Goal: Register for event/course

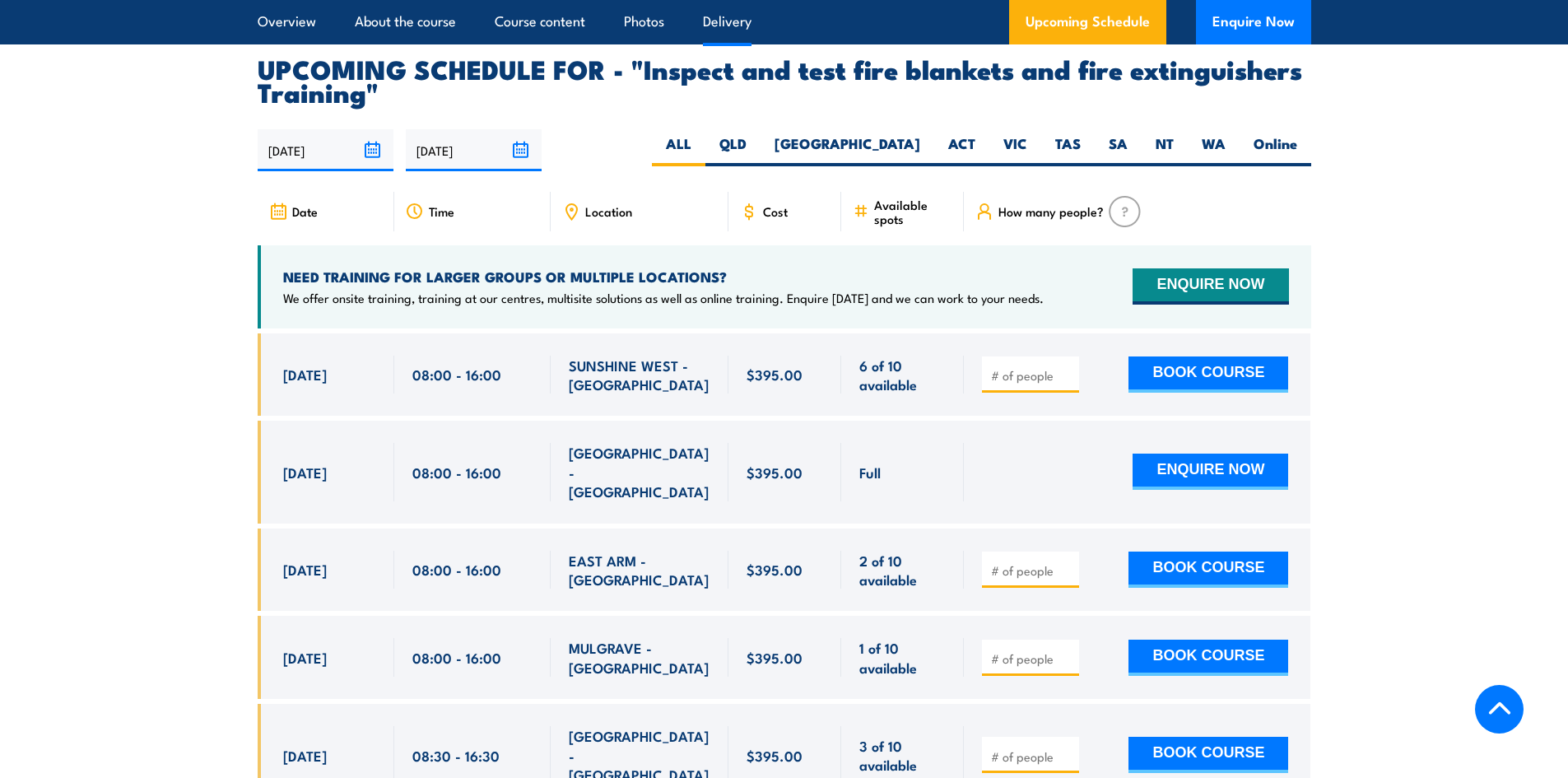
scroll to position [3046, 0]
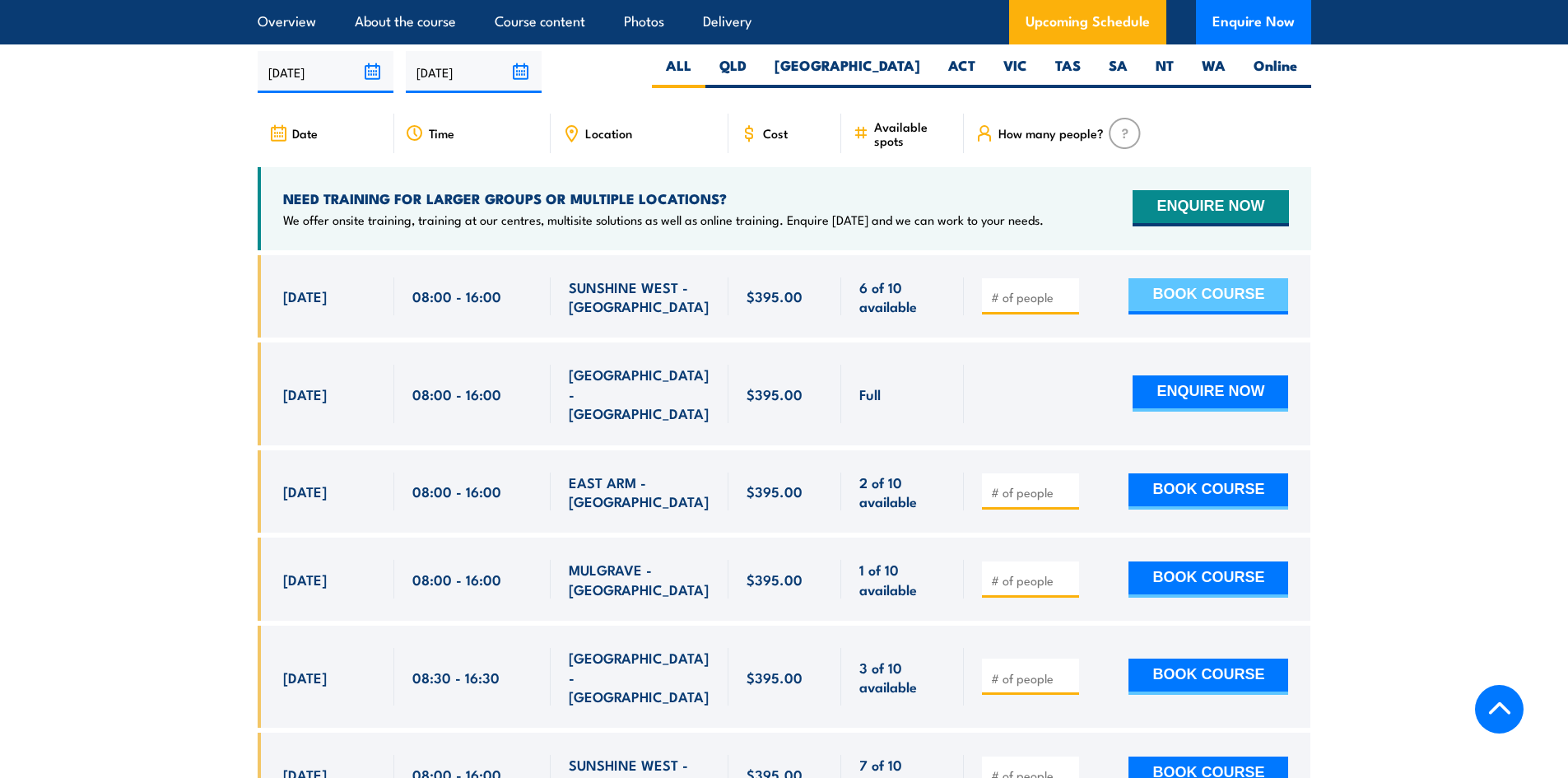
click at [1191, 315] on button "BOOK COURSE" at bounding box center [1207, 296] width 159 height 37
click at [1066, 306] on input "1" at bounding box center [1032, 297] width 82 height 17
type input "2"
click at [1066, 306] on input "2" at bounding box center [1032, 297] width 82 height 17
click at [1175, 315] on button "BOOK COURSE" at bounding box center [1207, 296] width 159 height 37
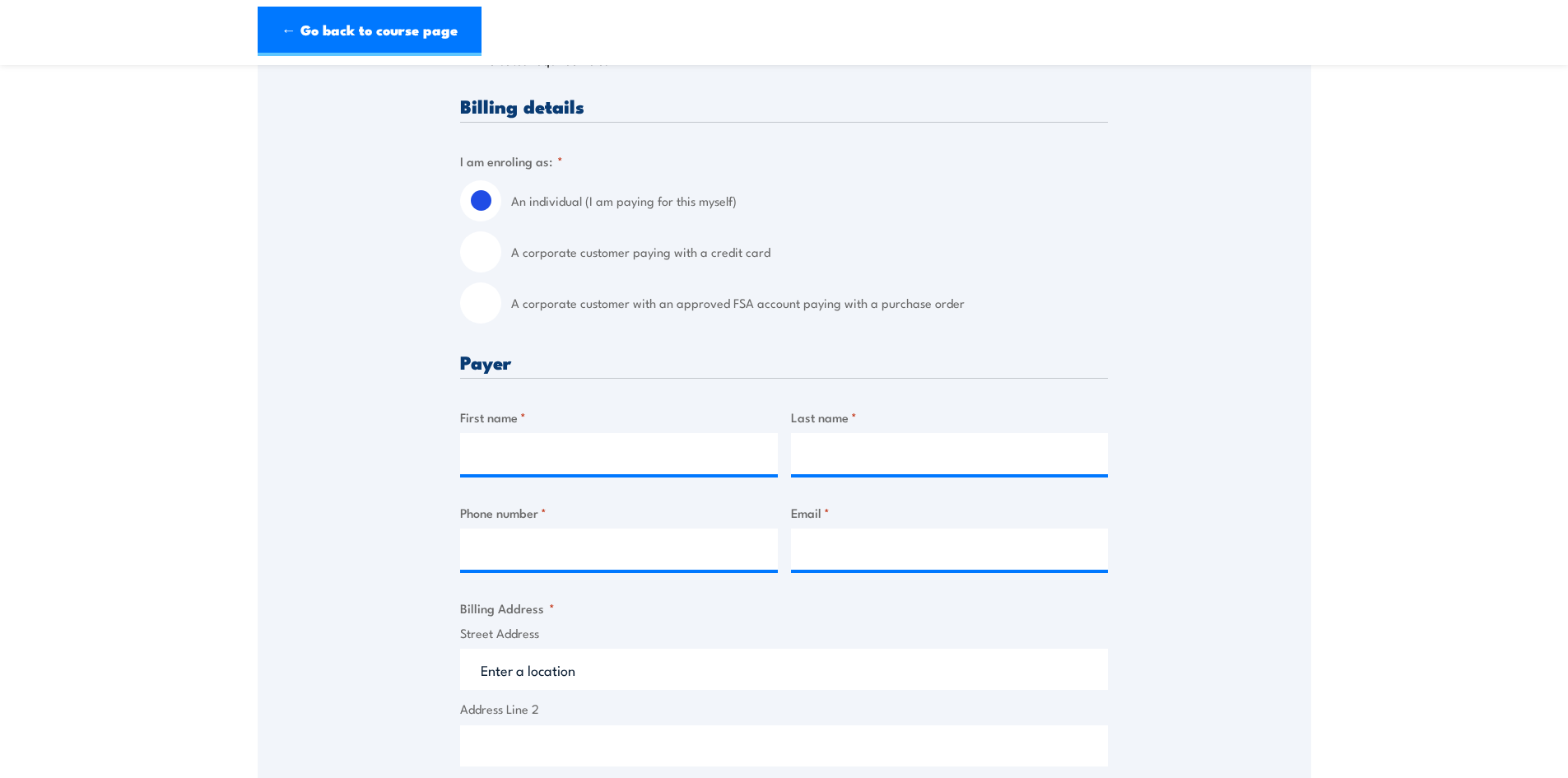
scroll to position [411, 0]
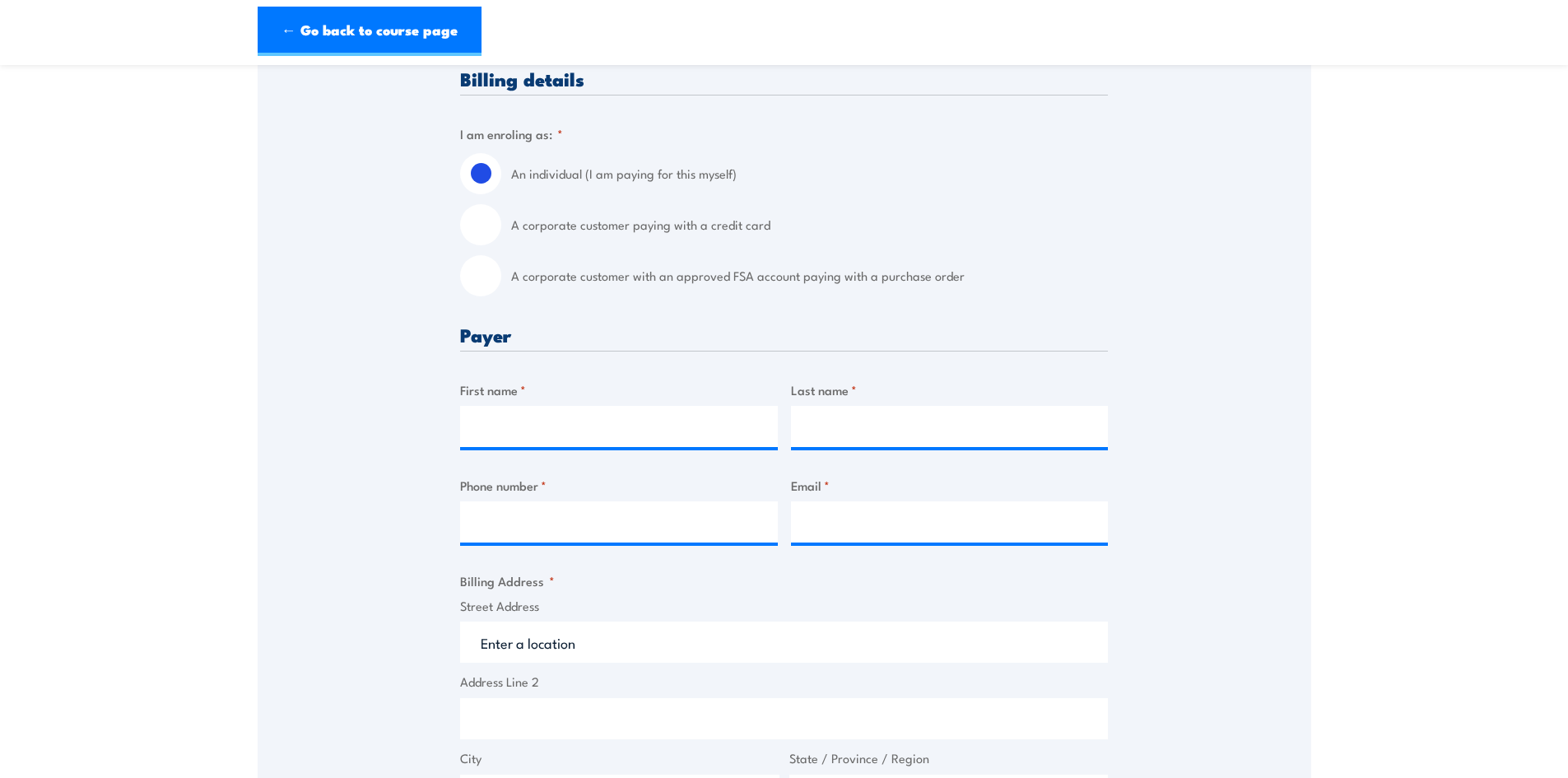
click at [496, 236] on input "A corporate customer paying with a credit card" at bounding box center [480, 224] width 41 height 41
radio input "true"
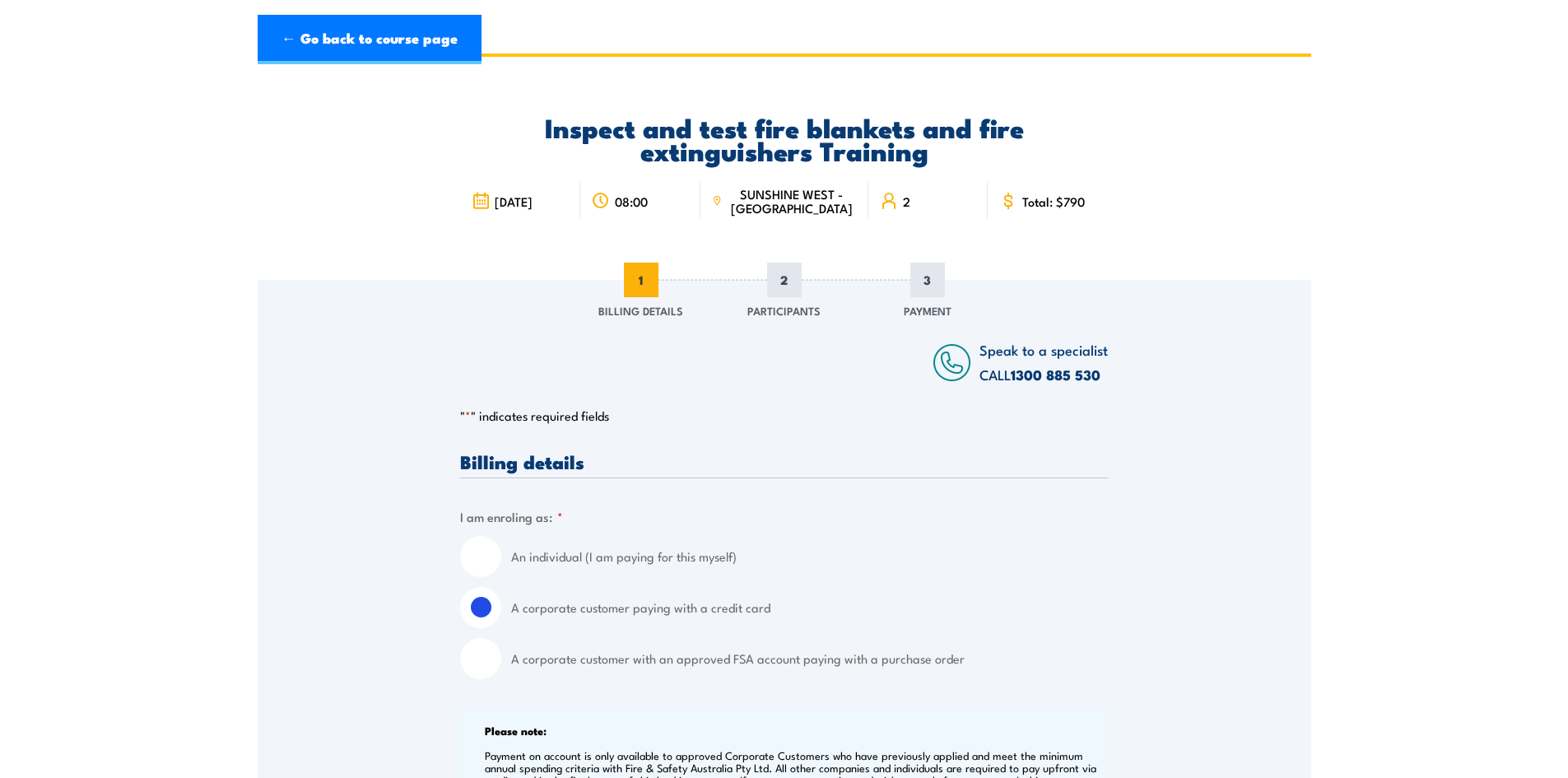
scroll to position [0, 0]
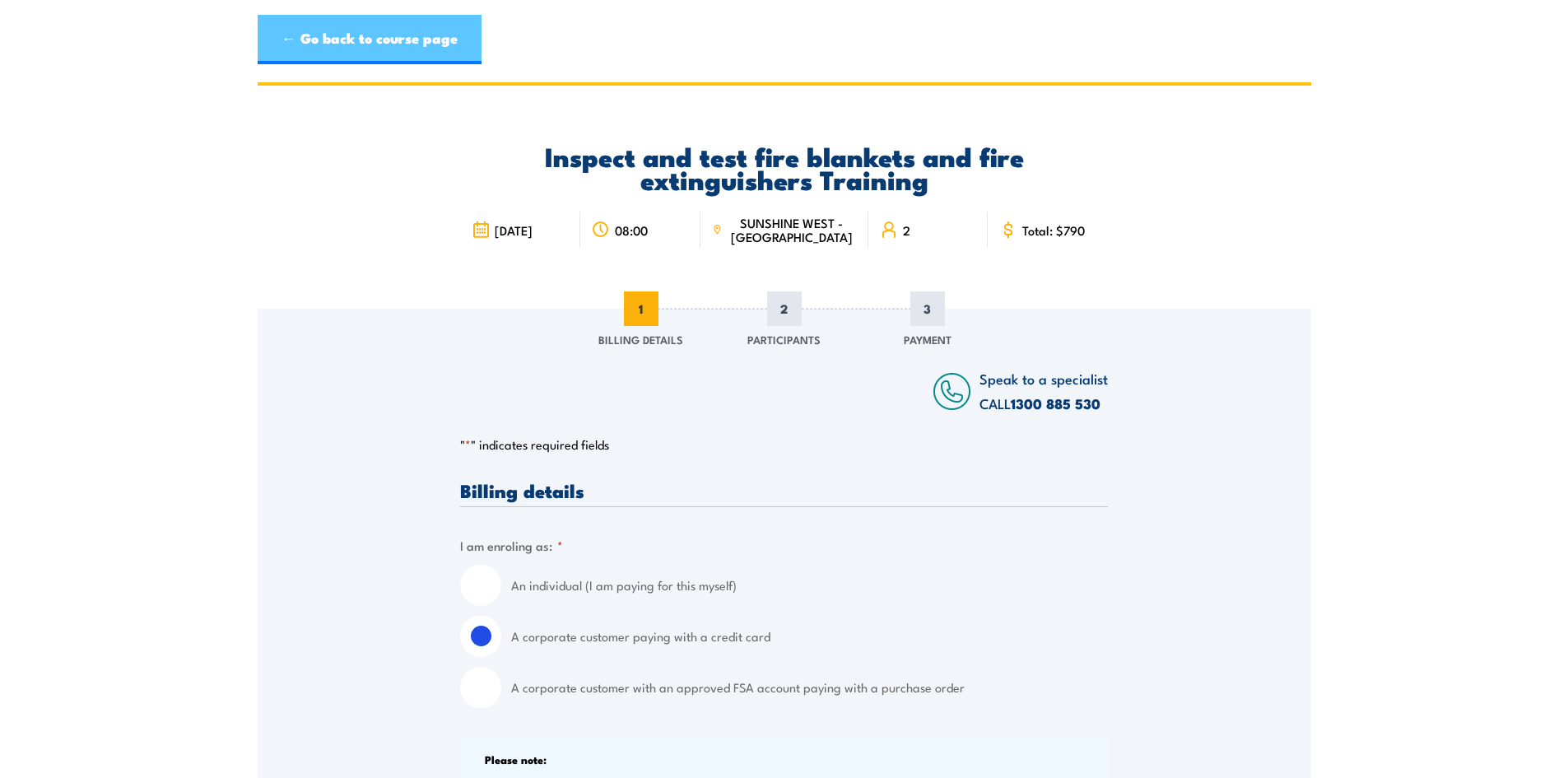
click at [399, 26] on link "← Go back to course page" at bounding box center [369, 39] width 224 height 50
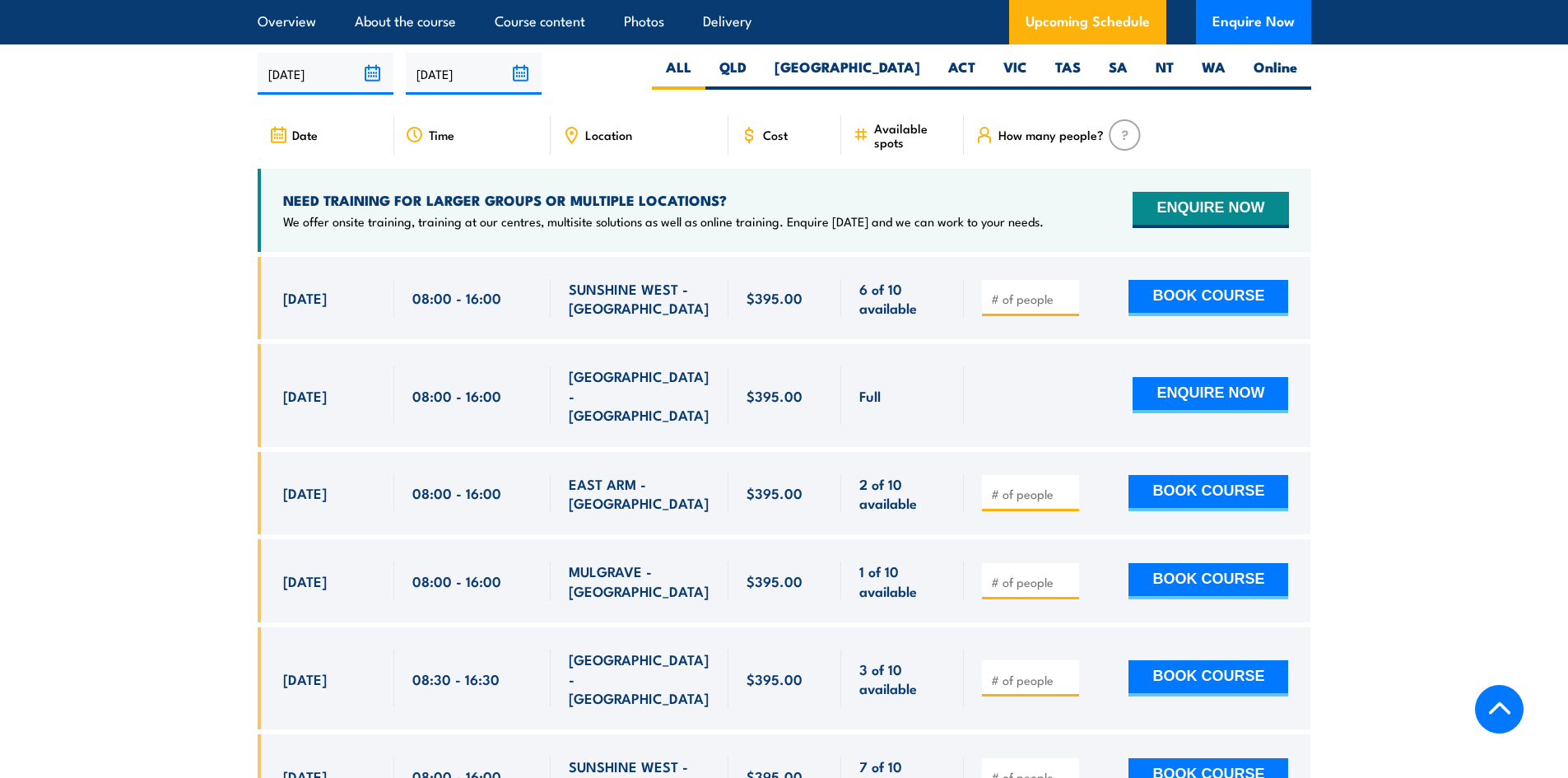
scroll to position [3057, 0]
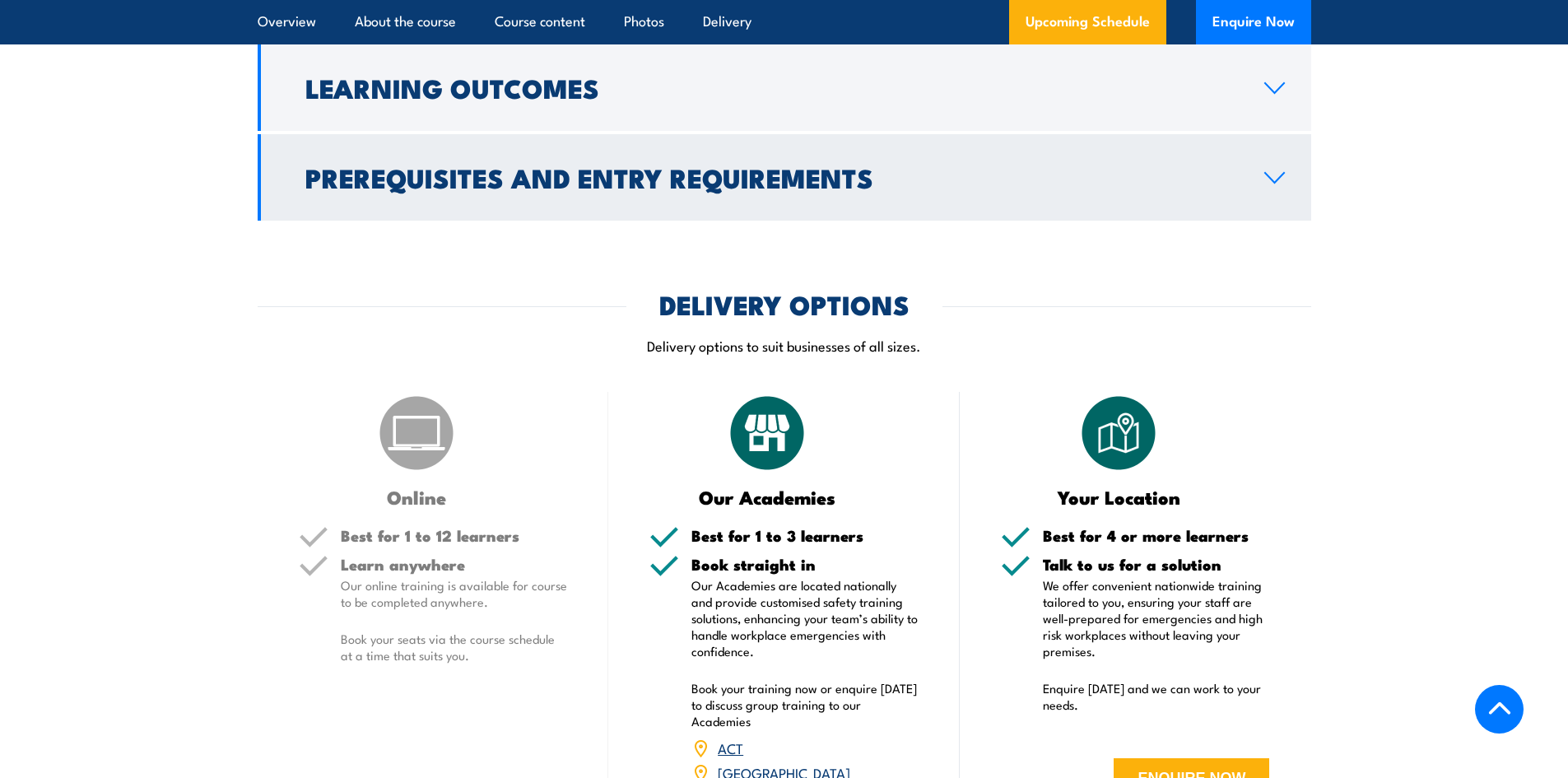
drag, startPoint x: 706, startPoint y: 276, endPoint x: 713, endPoint y: 271, distance: 8.6
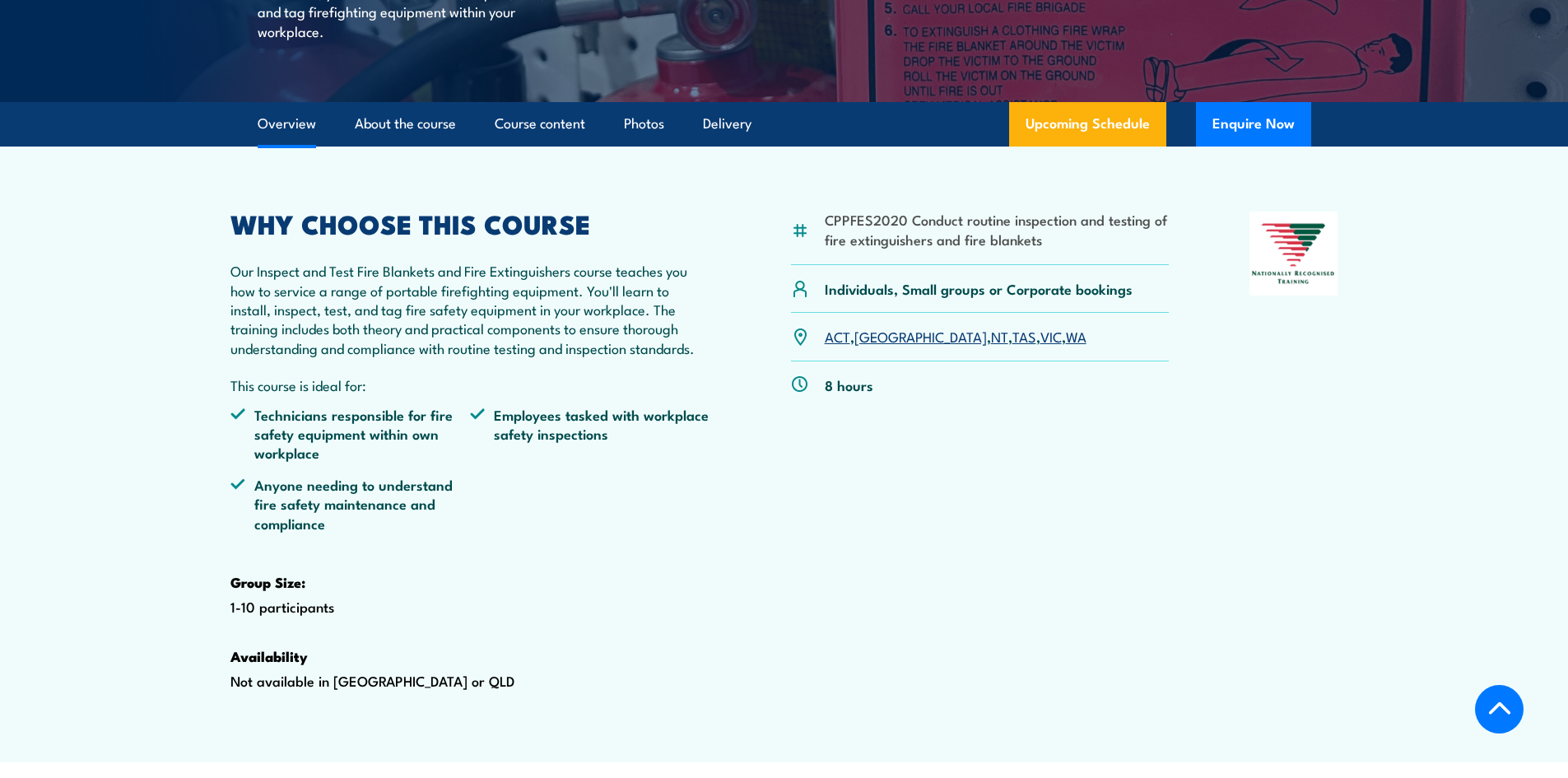
scroll to position [0, 0]
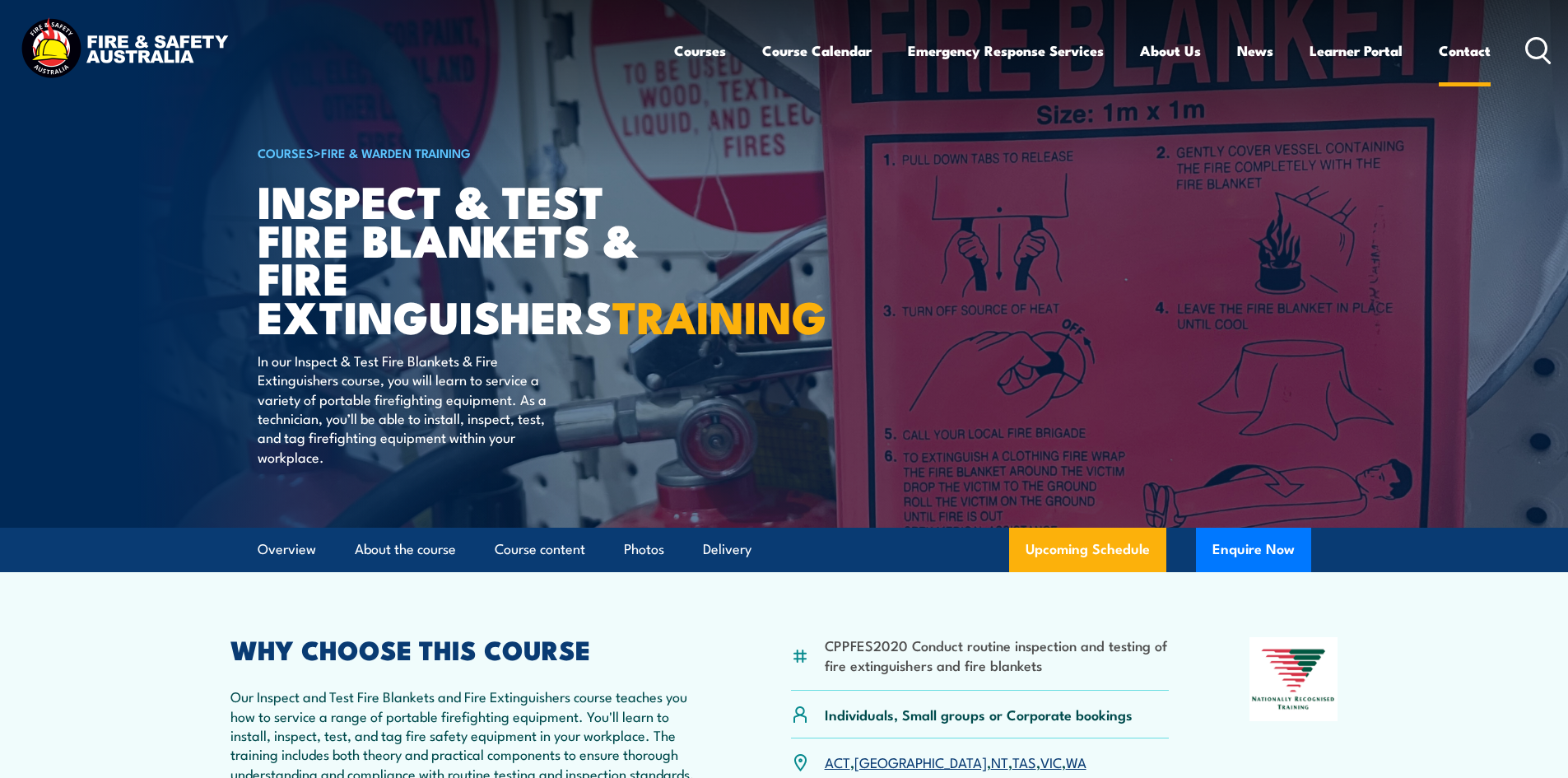
click at [1463, 58] on link "Contact" at bounding box center [1465, 51] width 52 height 44
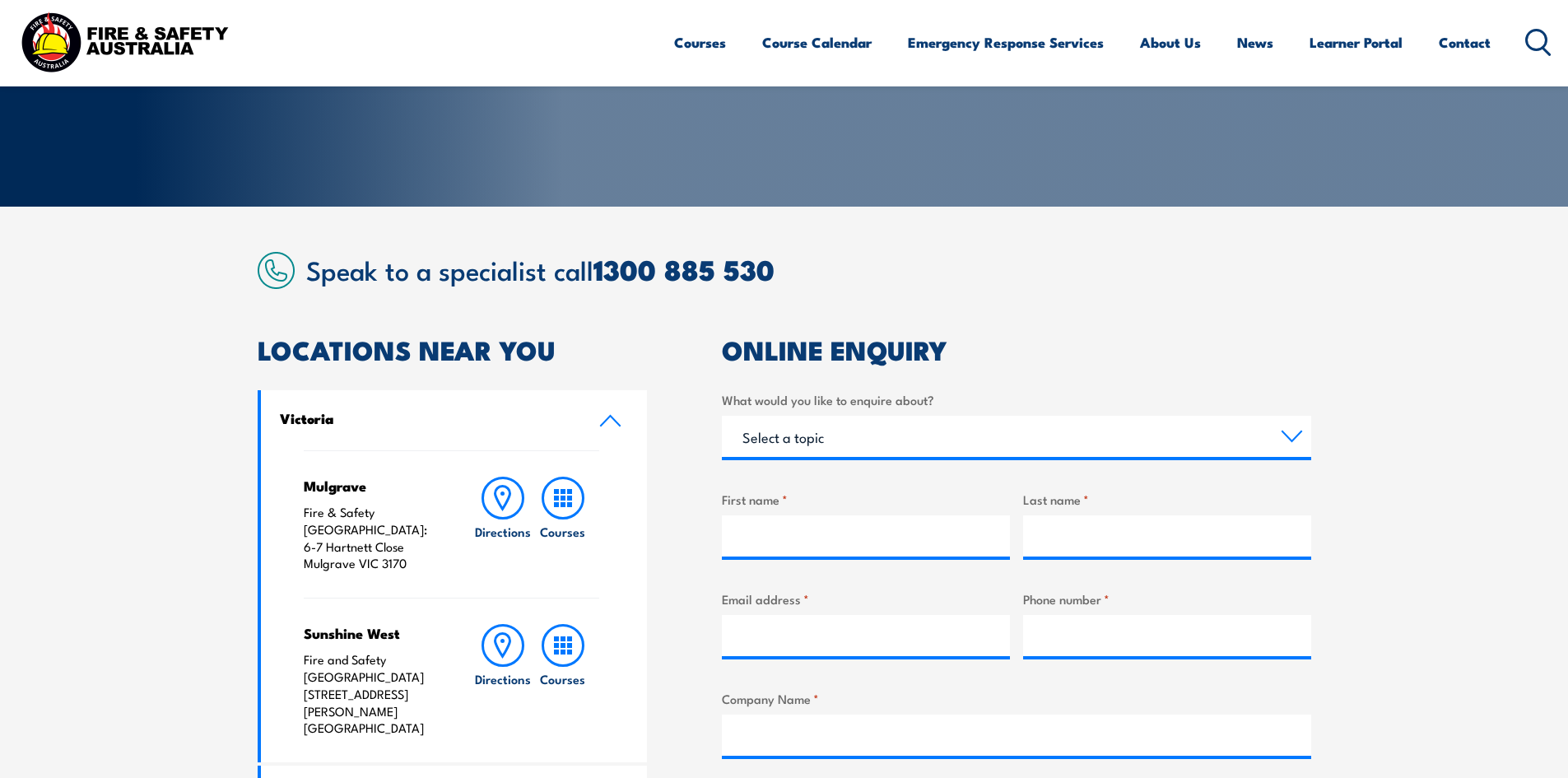
scroll to position [329, 0]
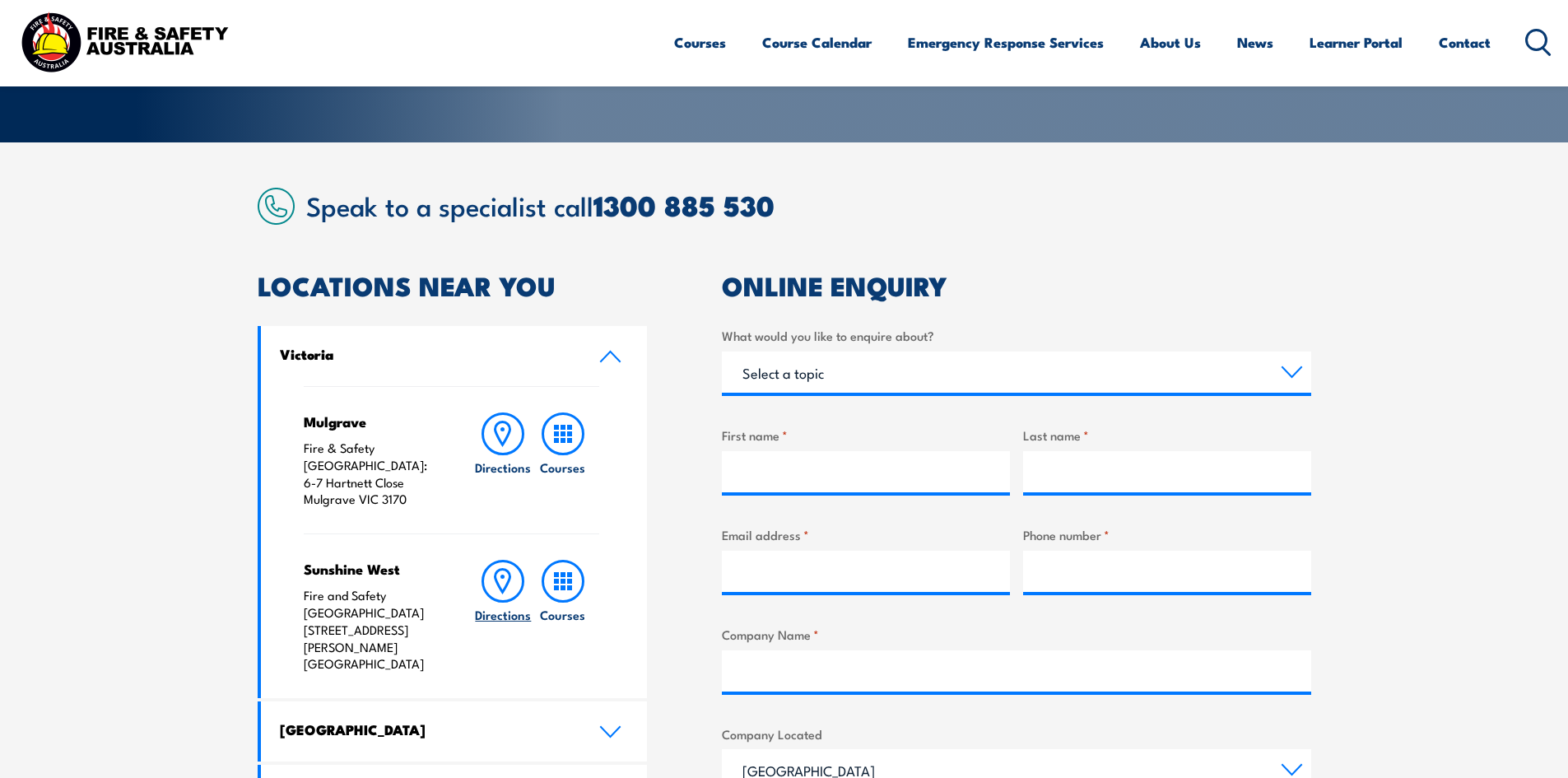
click at [503, 571] on icon at bounding box center [503, 581] width 43 height 43
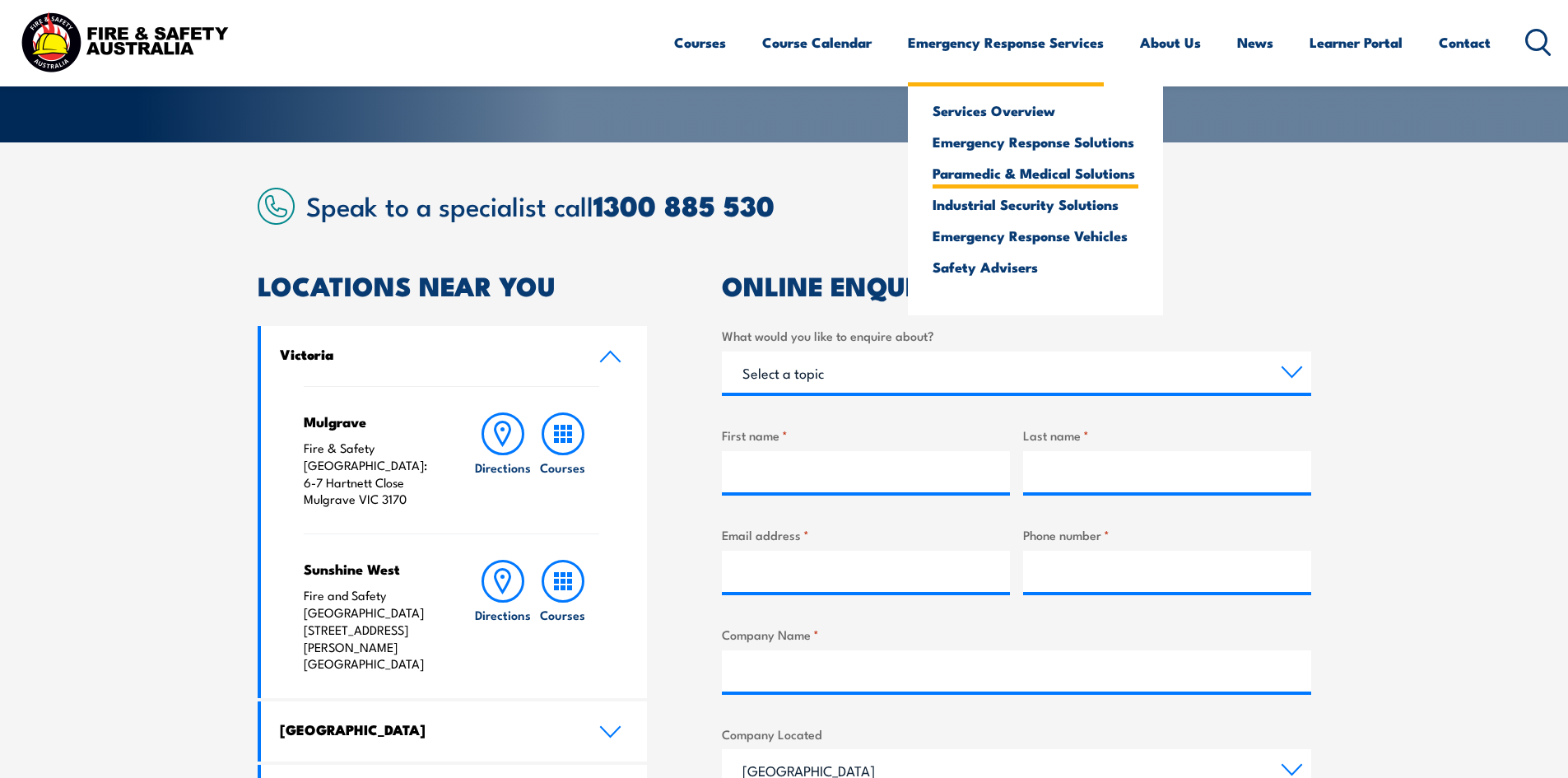
click at [994, 176] on link "Paramedic & Medical Solutions" at bounding box center [1036, 173] width 206 height 15
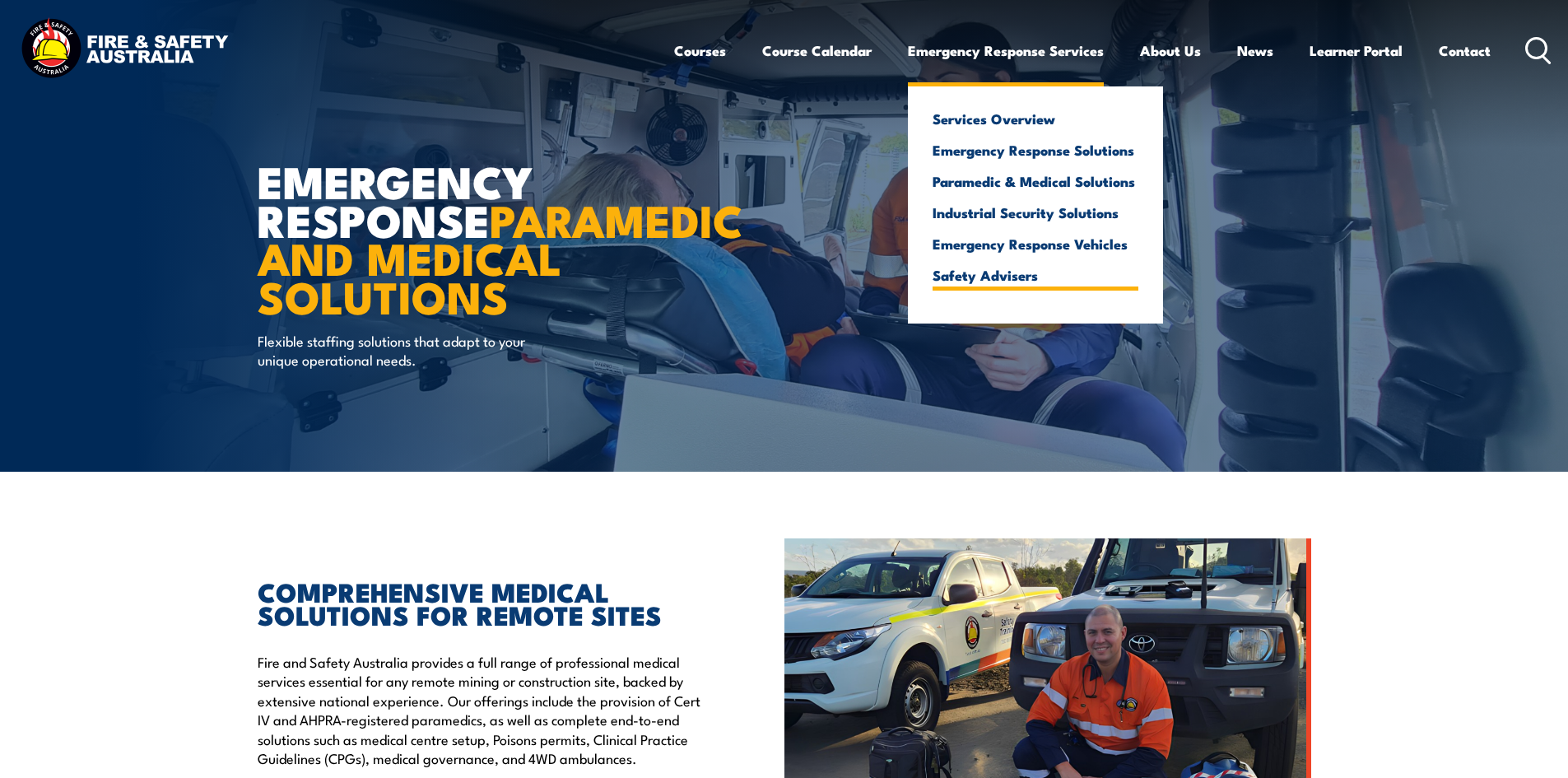
click at [953, 275] on link "Safety Advisers" at bounding box center [1036, 274] width 206 height 15
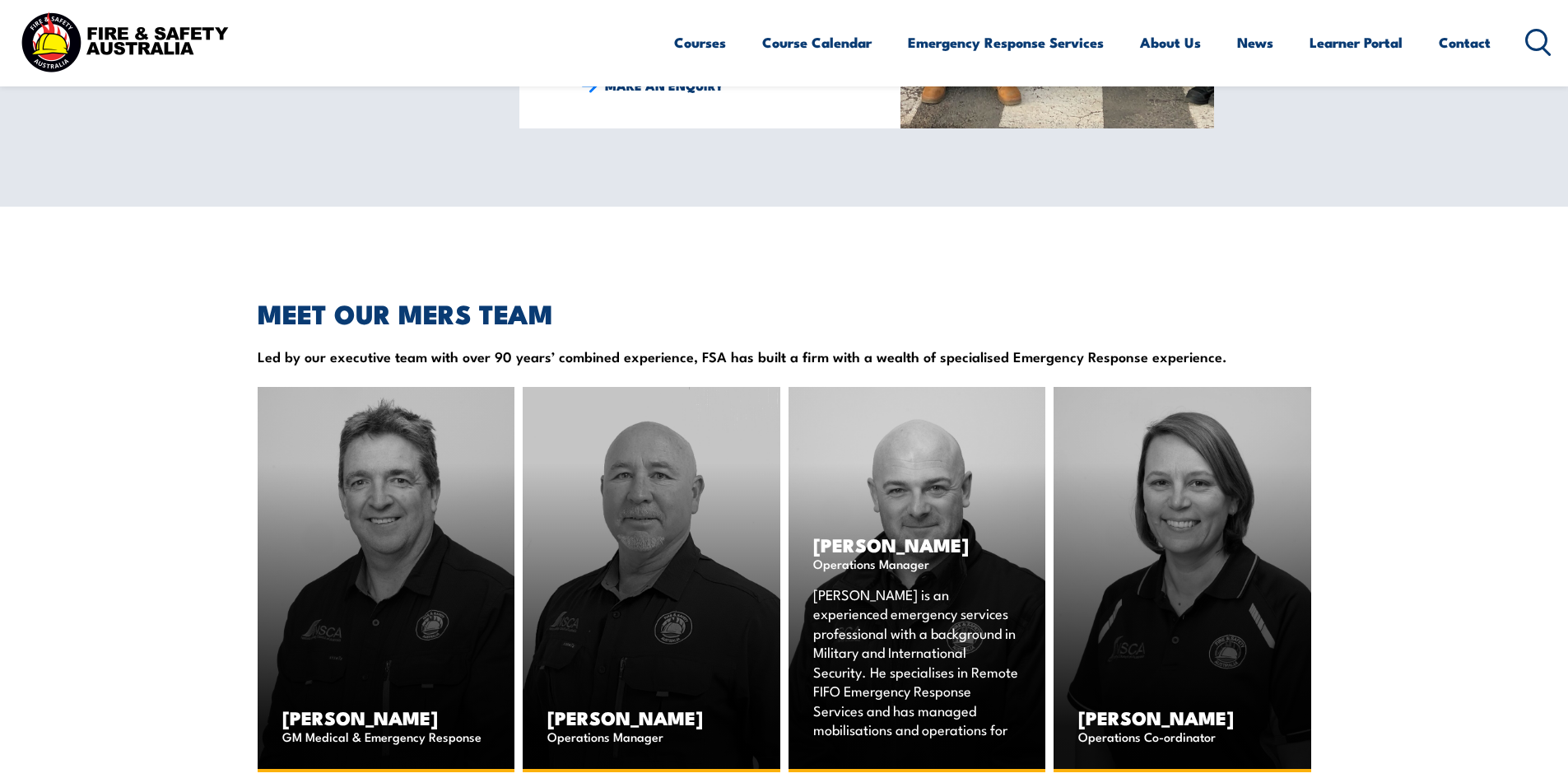
scroll to position [1613, 0]
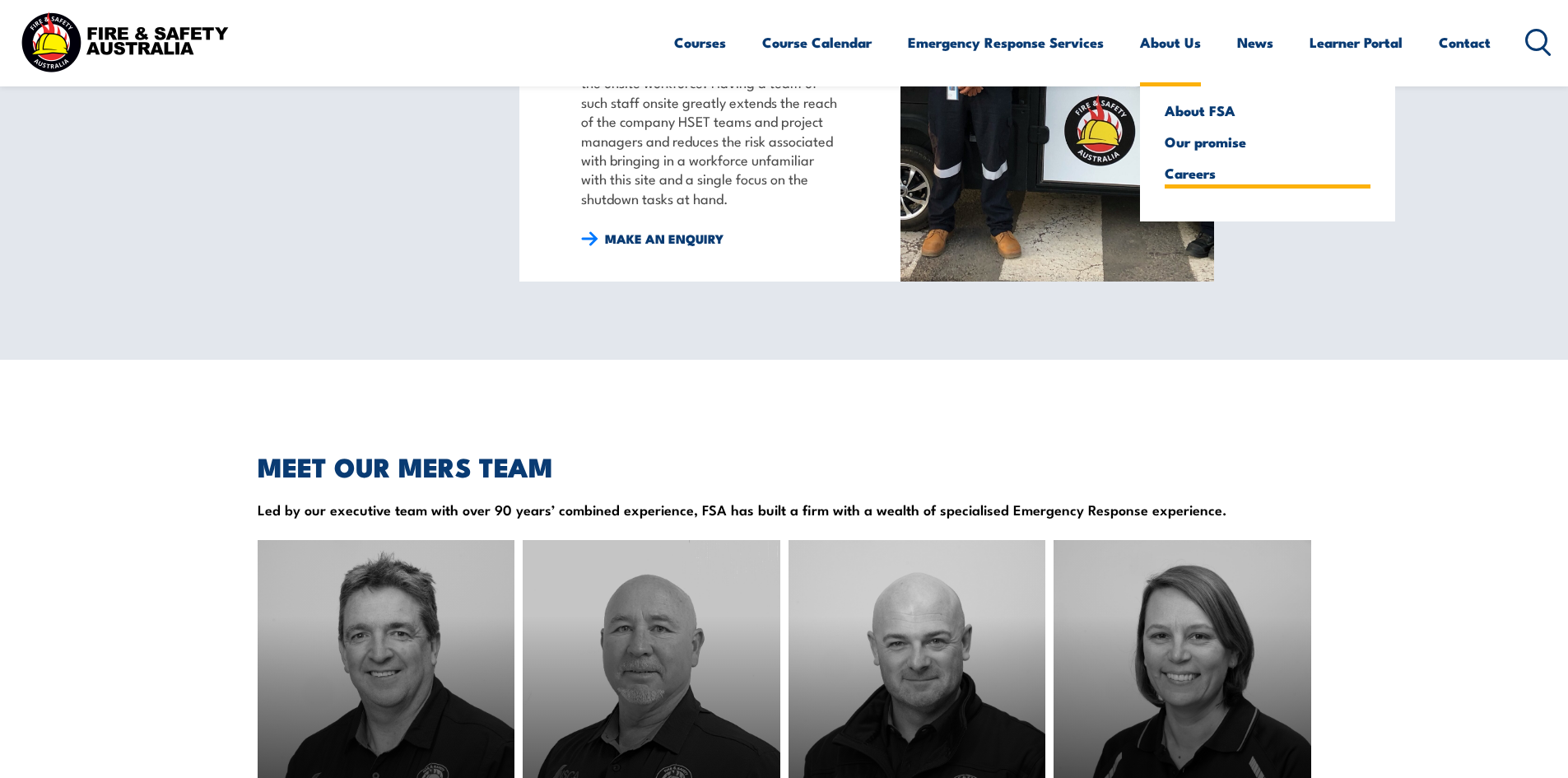
click at [1195, 179] on link "Careers" at bounding box center [1267, 173] width 206 height 15
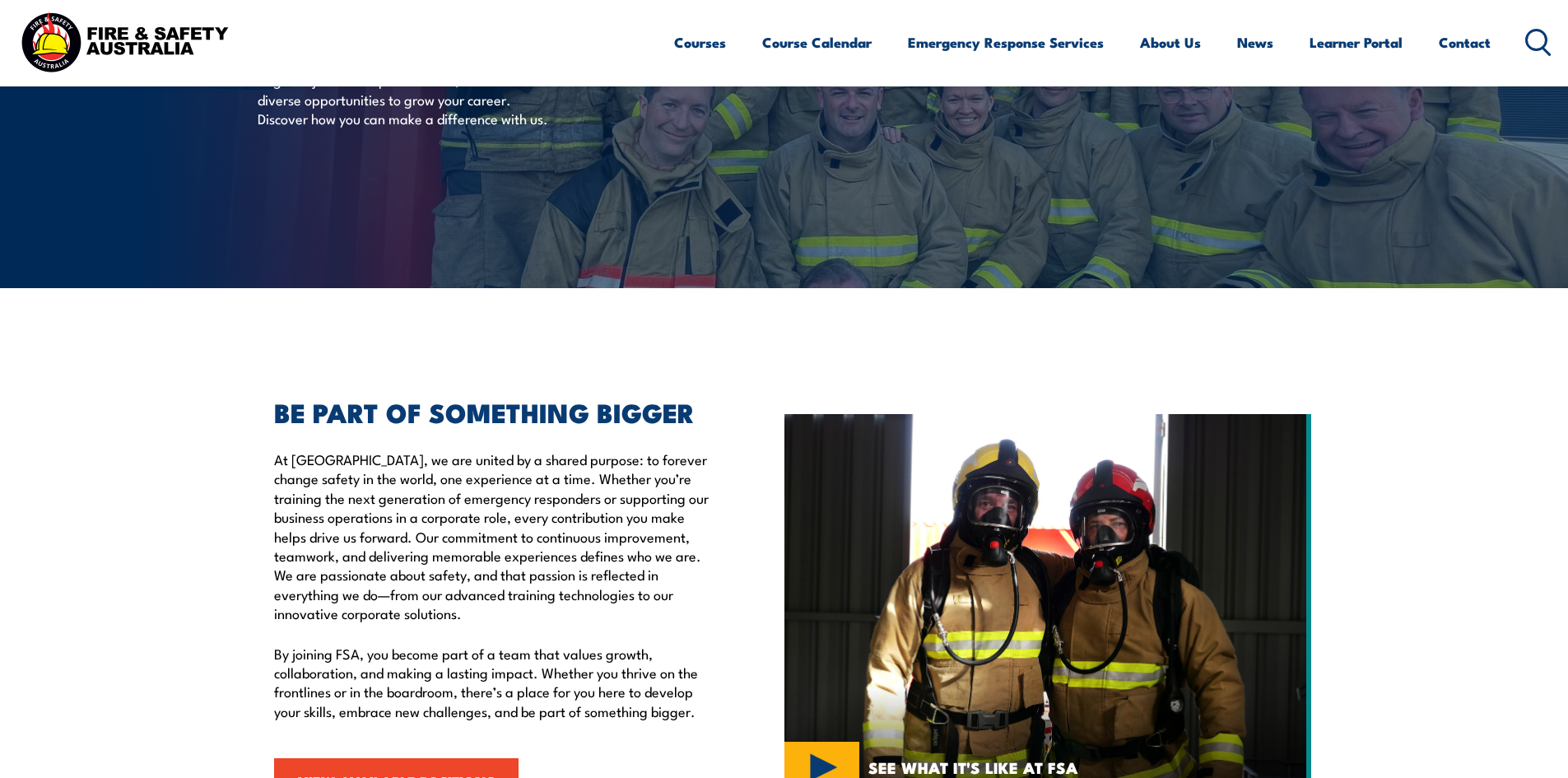
scroll to position [329, 0]
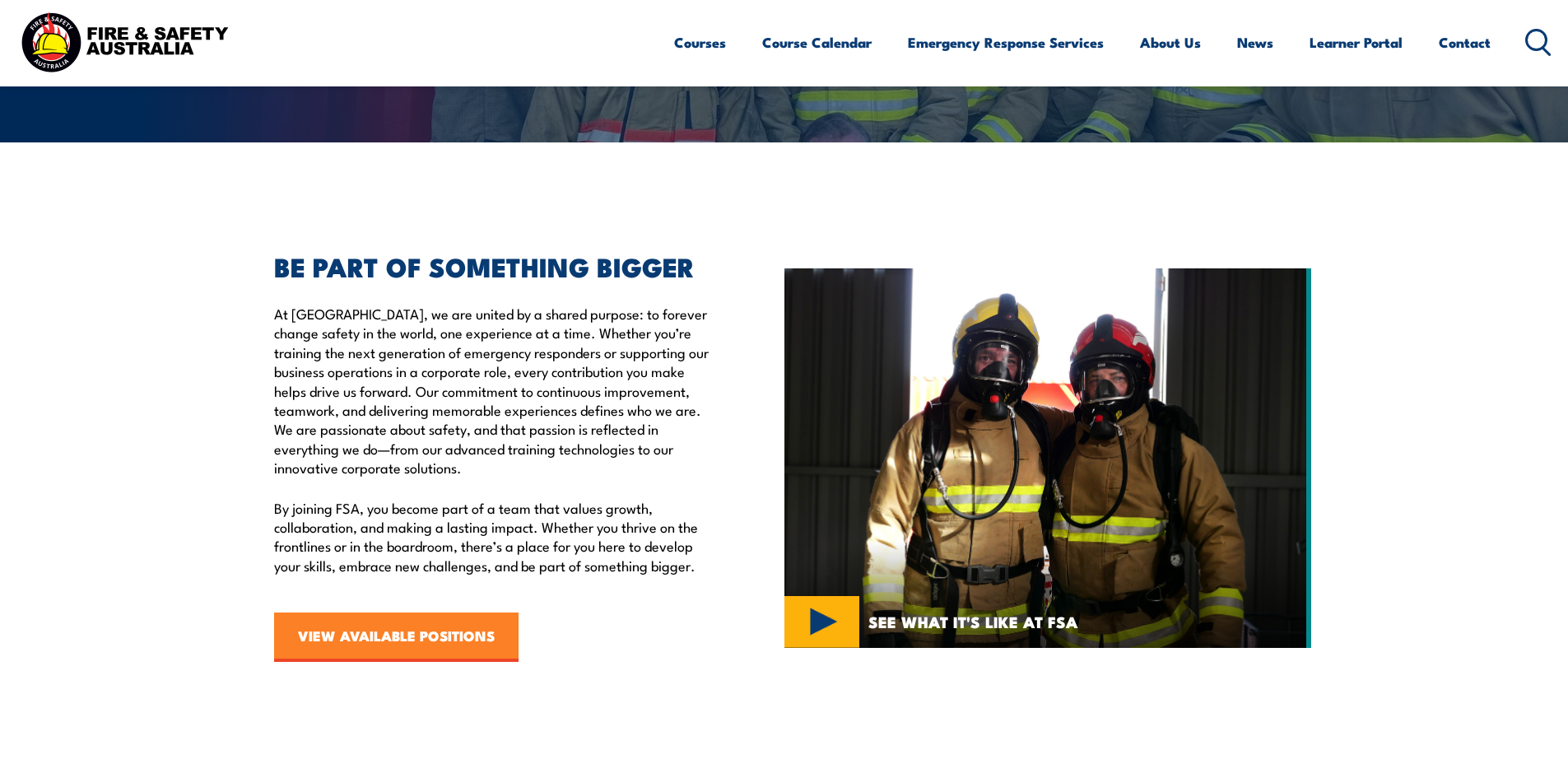
click at [377, 634] on link "VIEW AVAILABLE POSITIONS" at bounding box center [396, 637] width 245 height 50
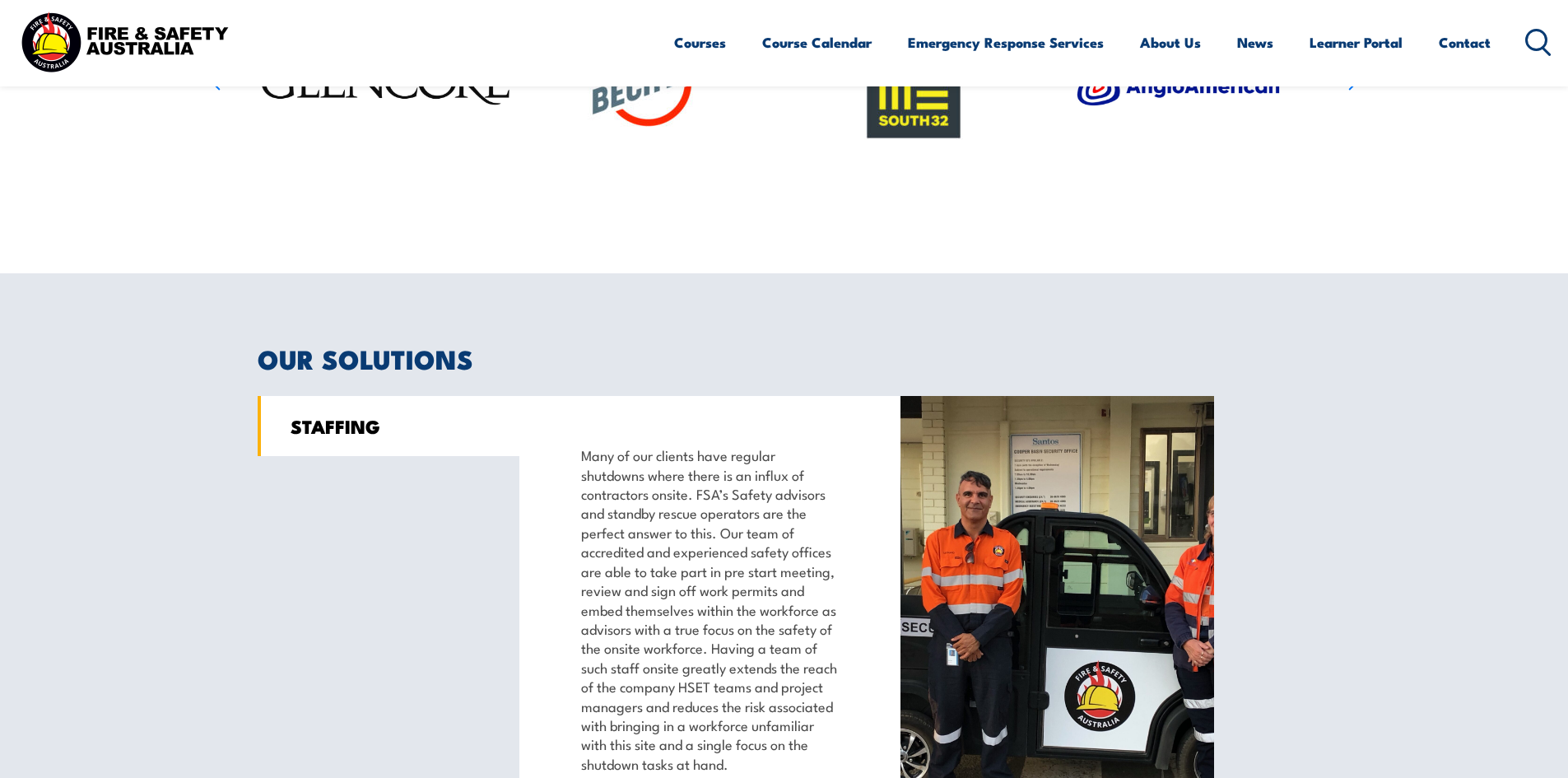
scroll to position [789, 0]
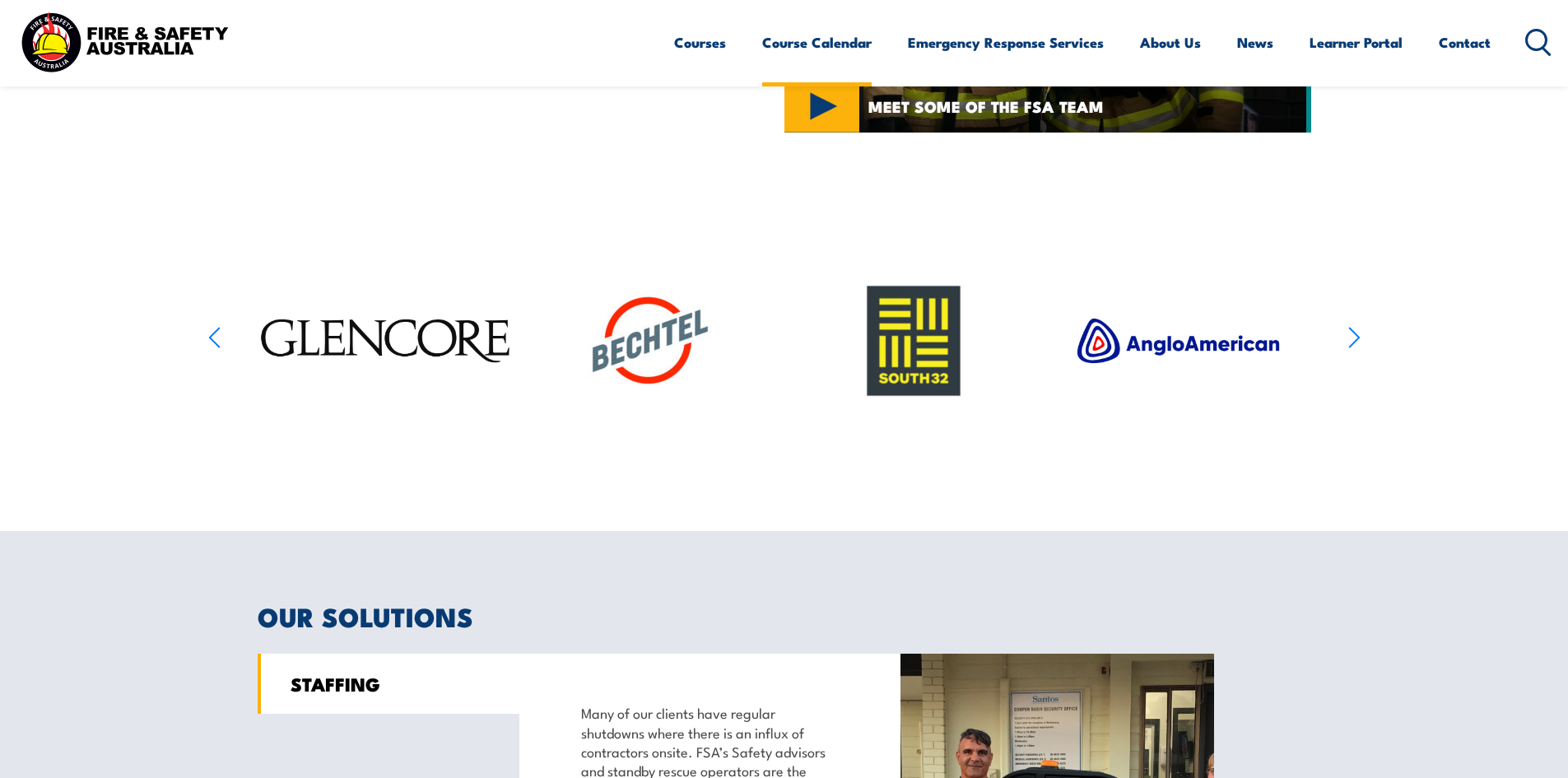
click at [798, 37] on link "Course Calendar" at bounding box center [817, 43] width 110 height 44
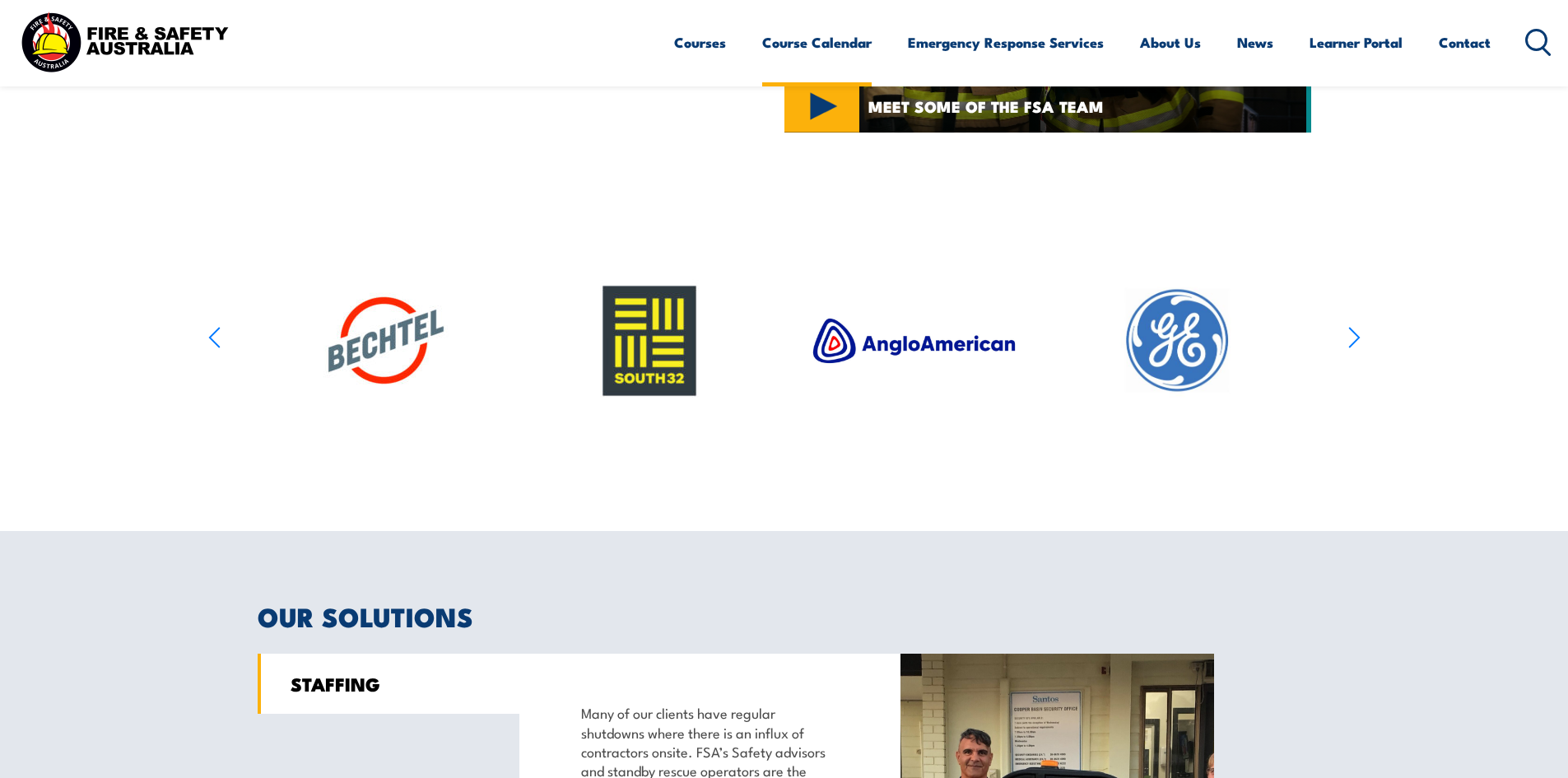
click at [798, 49] on link "Course Calendar" at bounding box center [817, 43] width 110 height 44
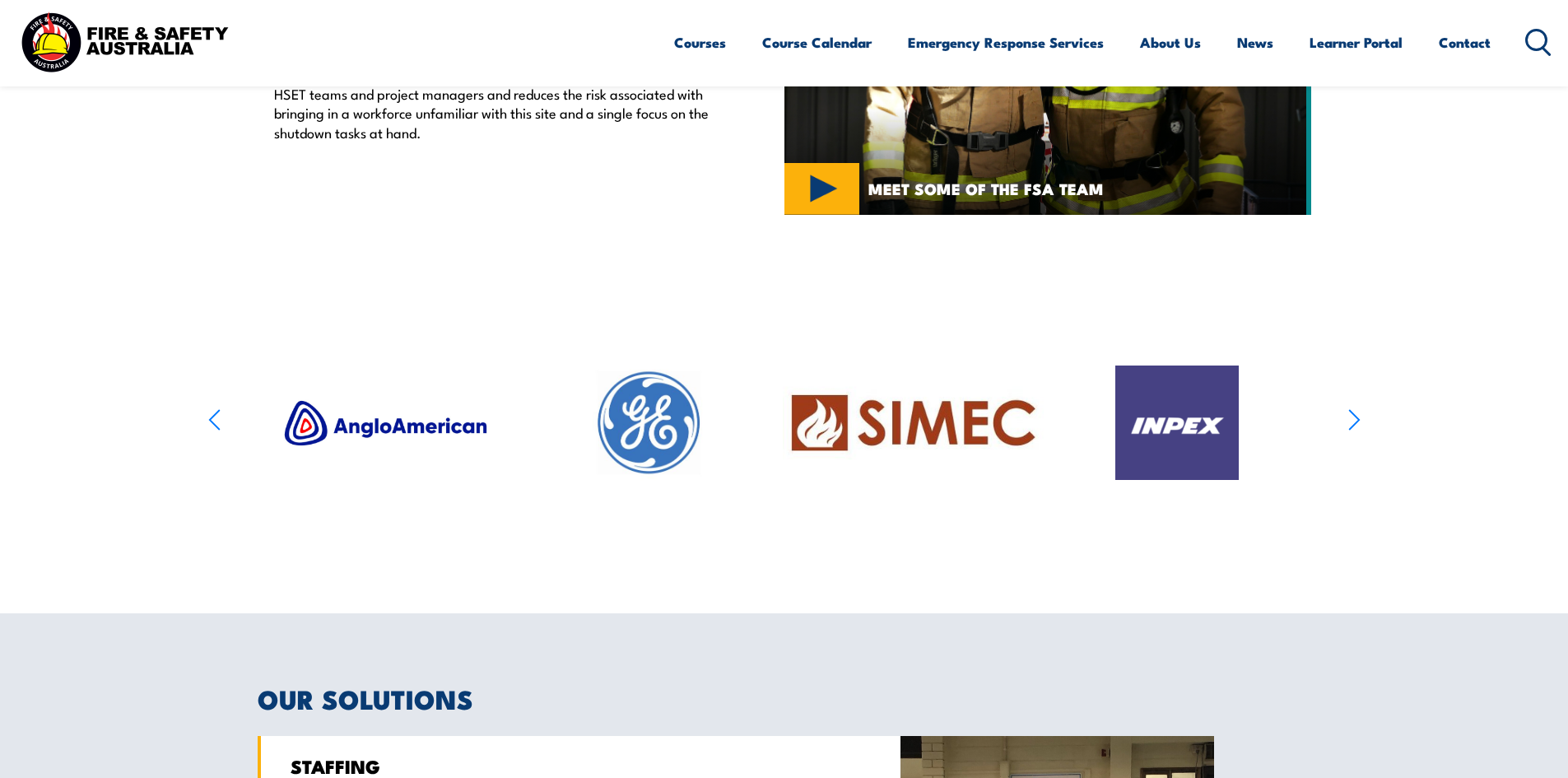
scroll to position [630, 0]
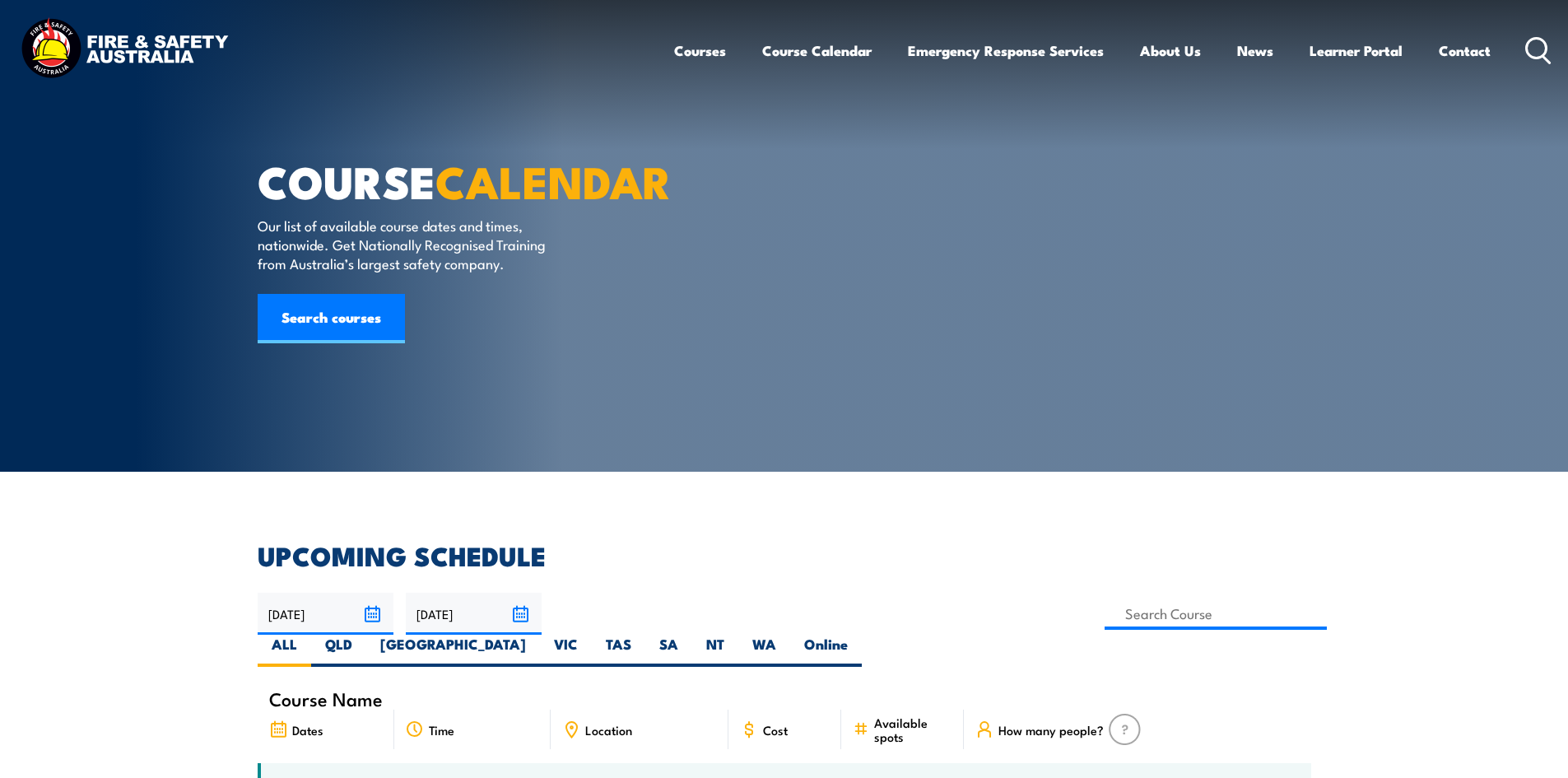
click at [817, 50] on link "Course Calendar" at bounding box center [817, 51] width 110 height 44
click at [337, 343] on link "Search courses" at bounding box center [331, 318] width 147 height 50
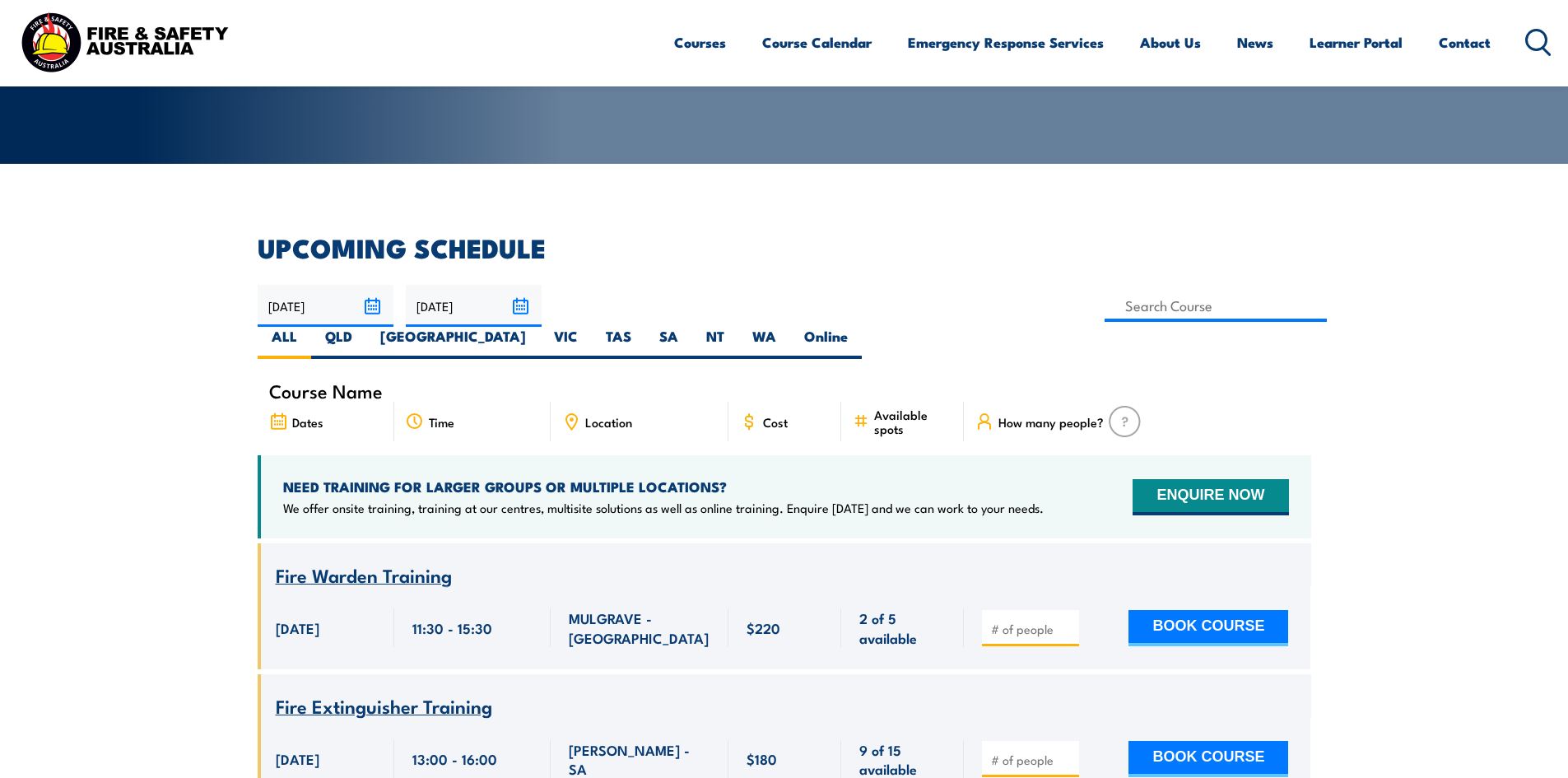
scroll to position [494, 0]
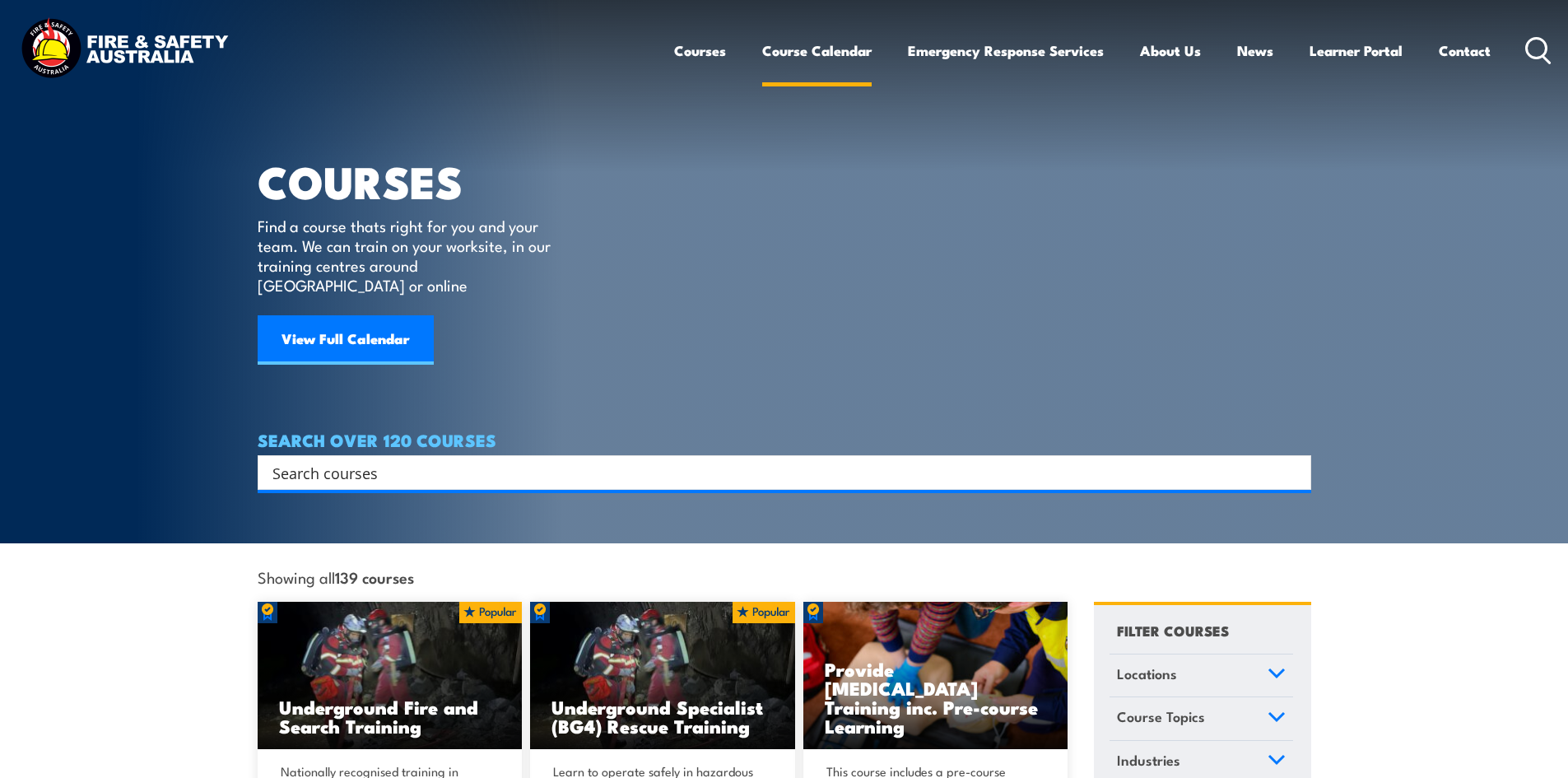
click at [794, 51] on link "Course Calendar" at bounding box center [817, 51] width 110 height 44
click at [318, 323] on link "View Full Calendar" at bounding box center [346, 340] width 176 height 50
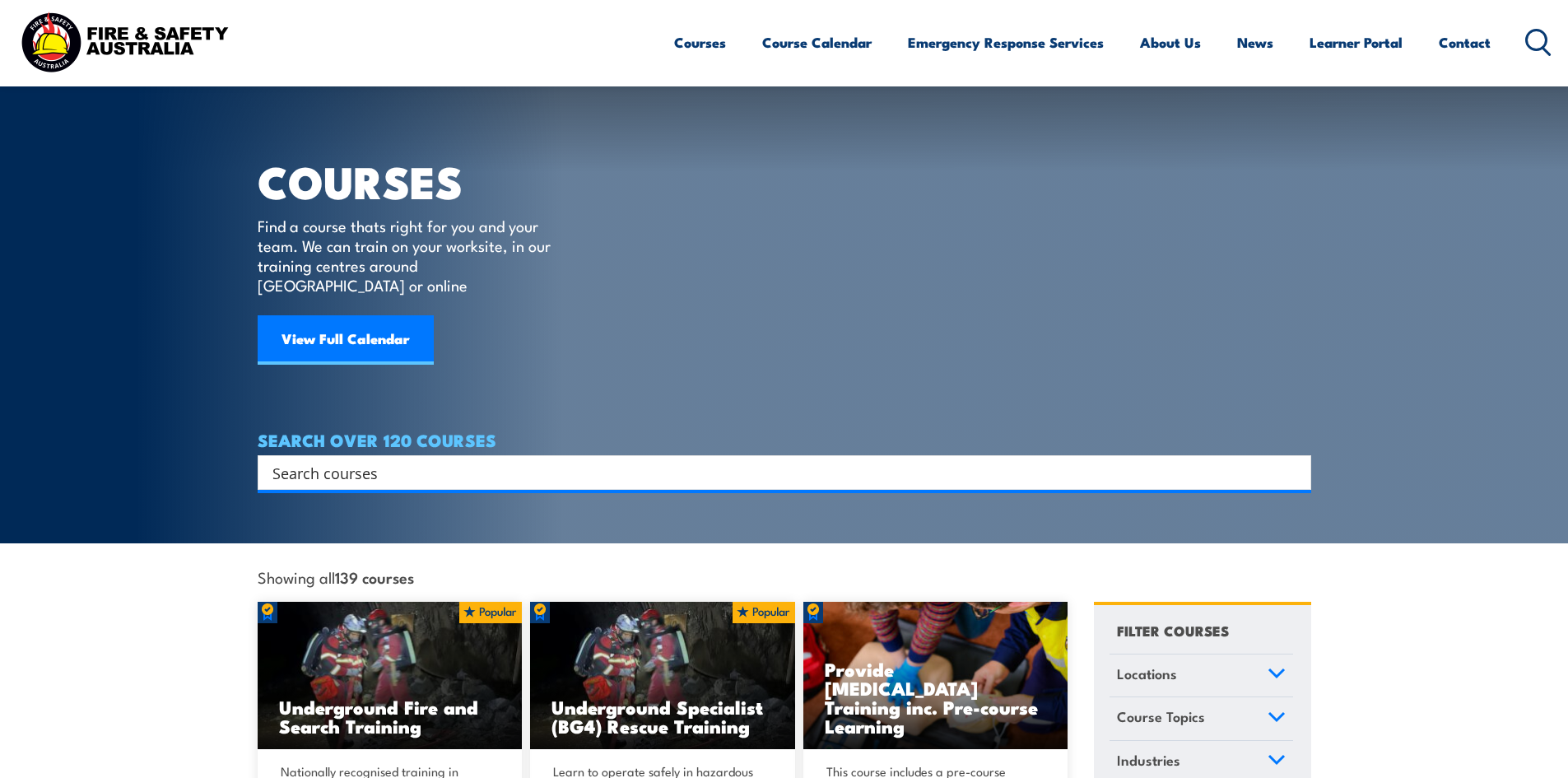
scroll to position [338, 0]
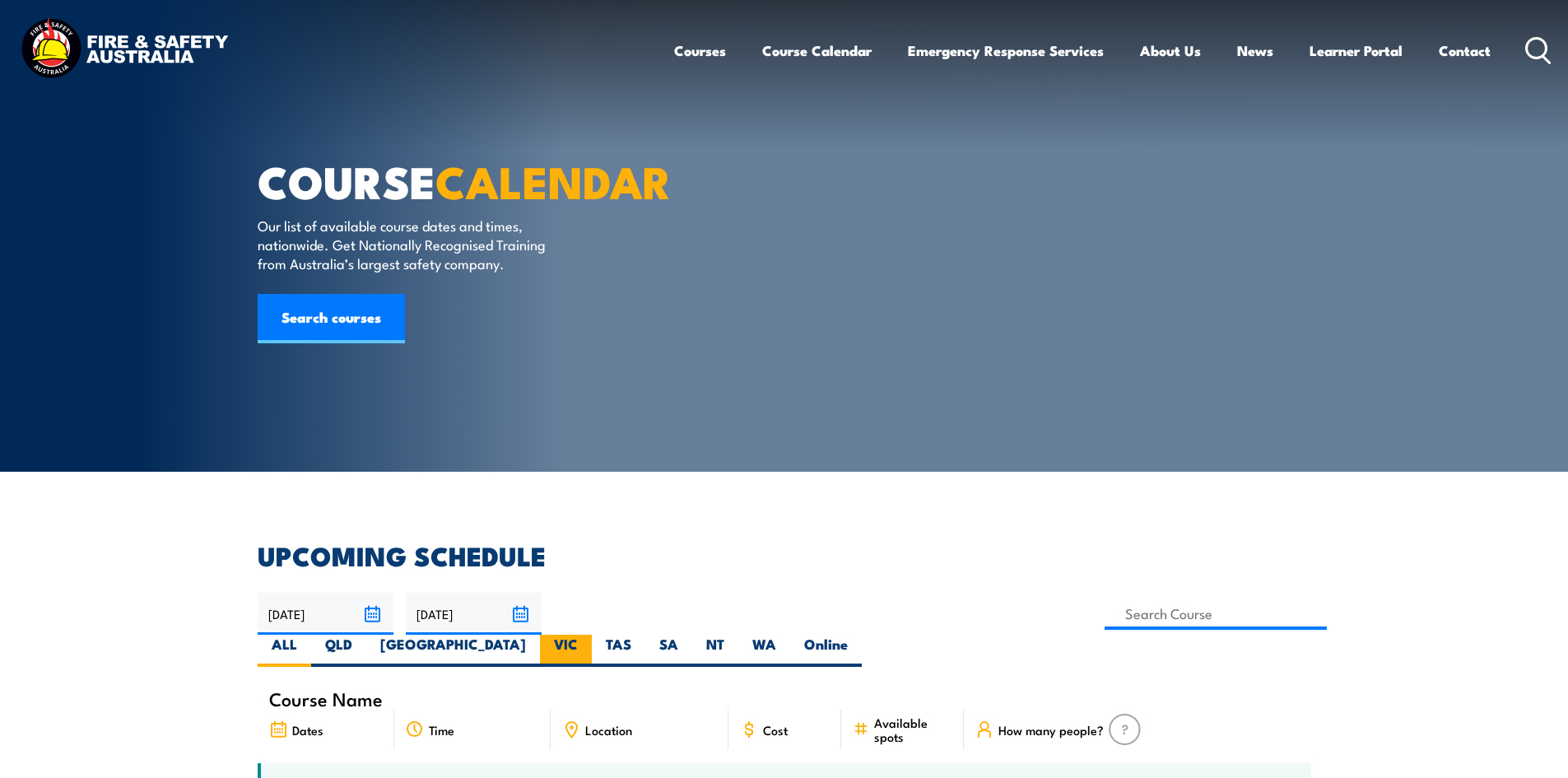
click at [591, 634] on label "VIC" at bounding box center [566, 650] width 52 height 32
click at [589, 634] on input "VIC" at bounding box center [583, 639] width 10 height 10
radio input "true"
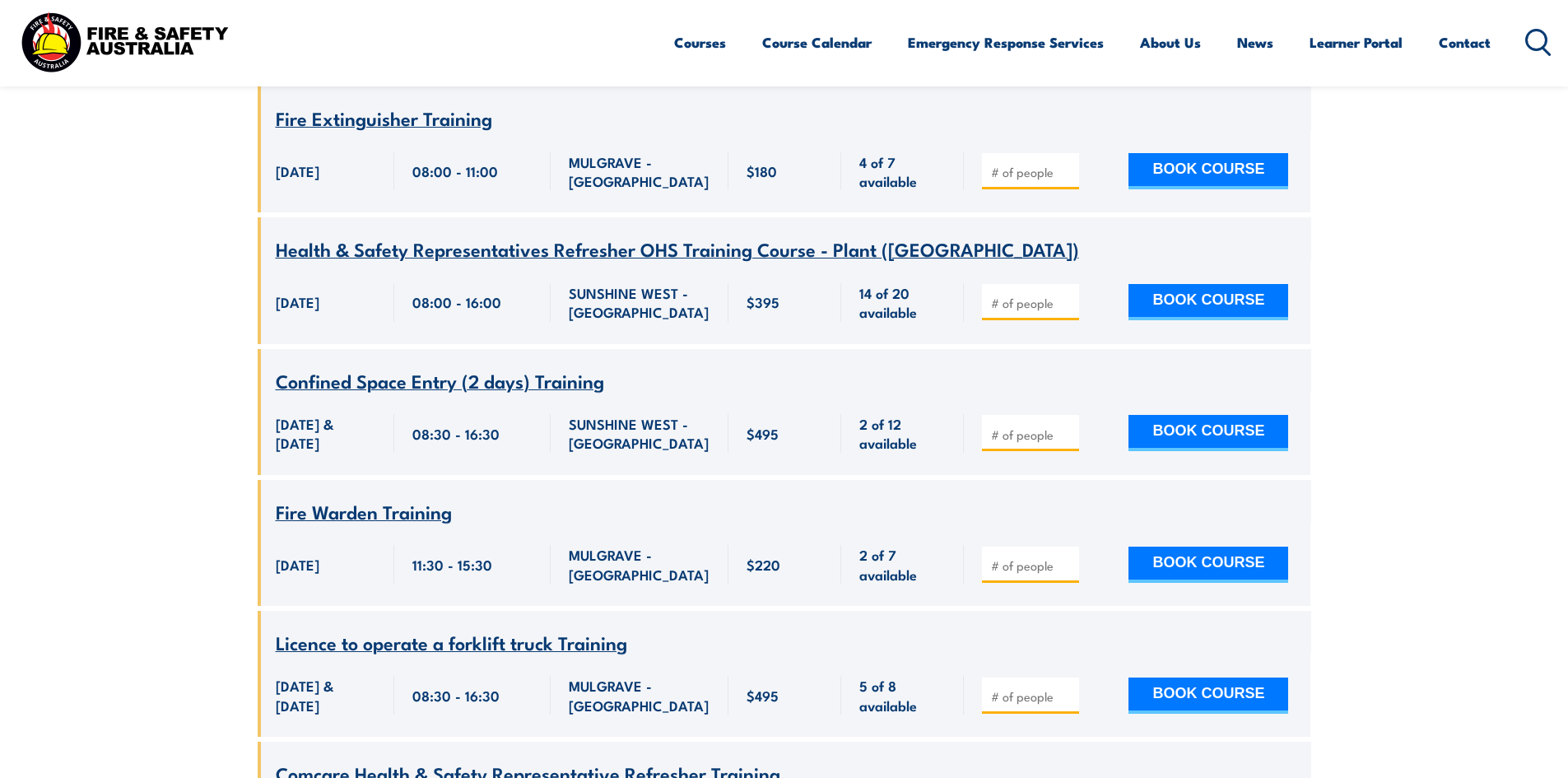
scroll to position [1449, 0]
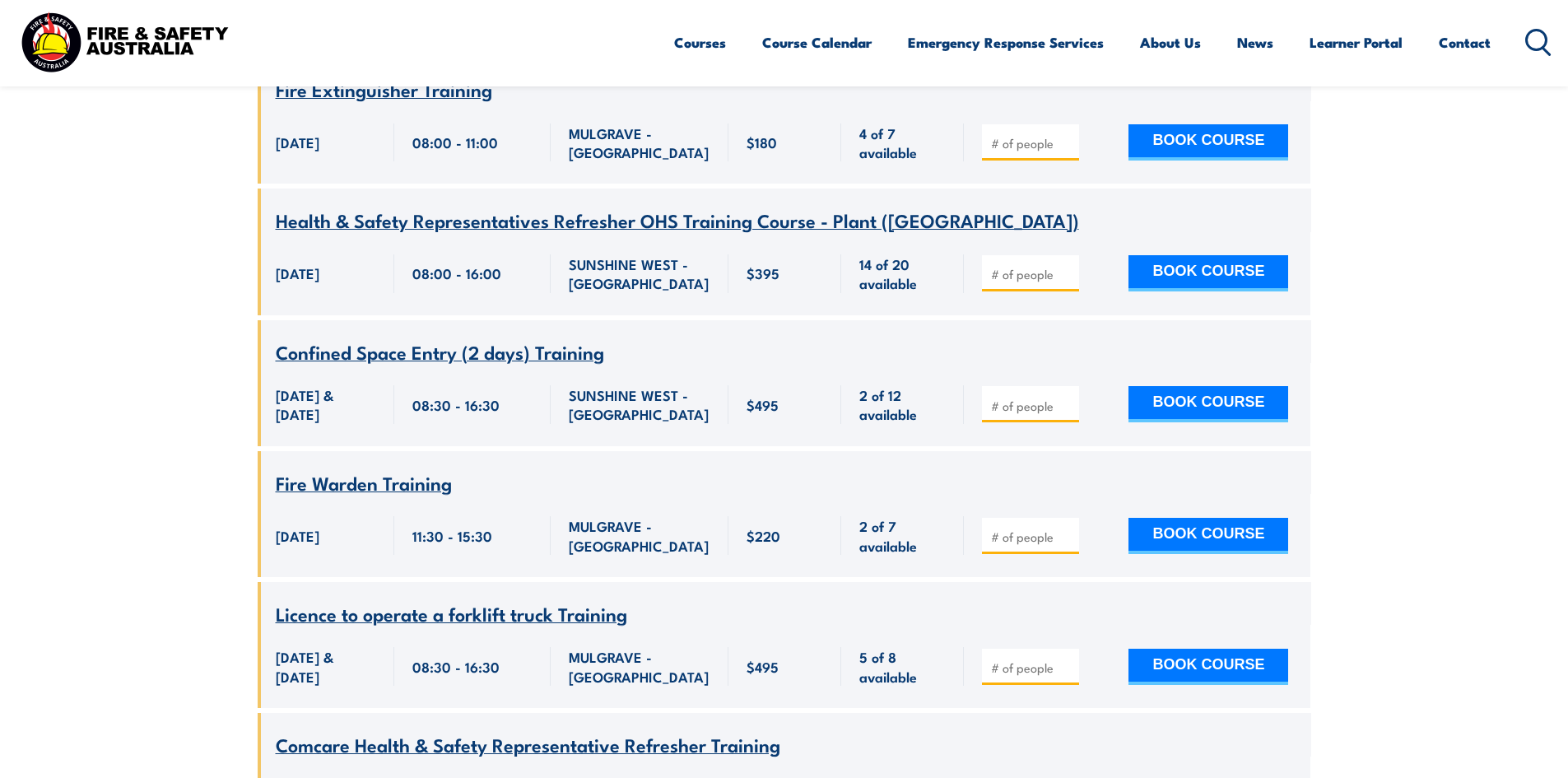
click at [494, 599] on span "Licence to operate a forklift truck Training" at bounding box center [451, 613] width 351 height 28
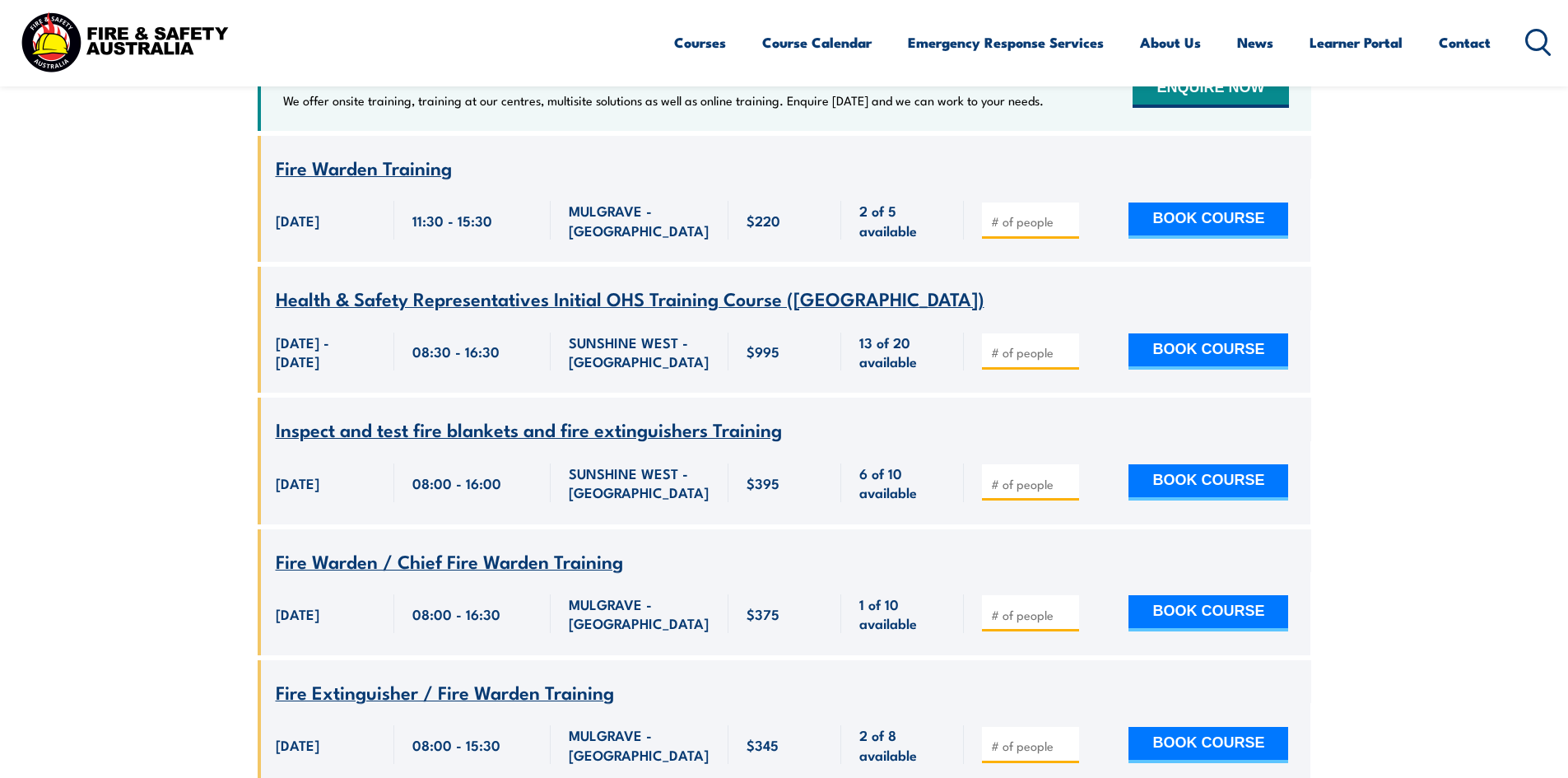
scroll to position [708, 0]
